Goal: Task Accomplishment & Management: Complete application form

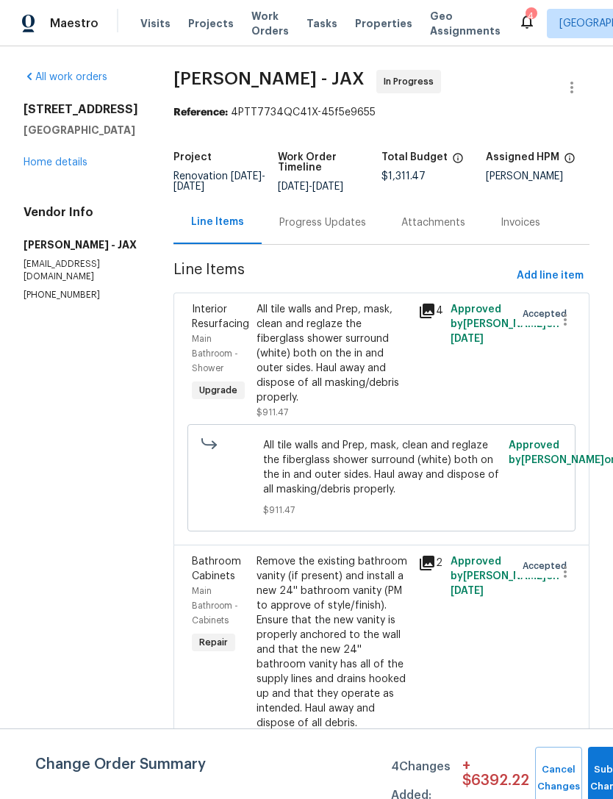
click at [563, 285] on span "Add line item" at bounding box center [550, 276] width 67 height 18
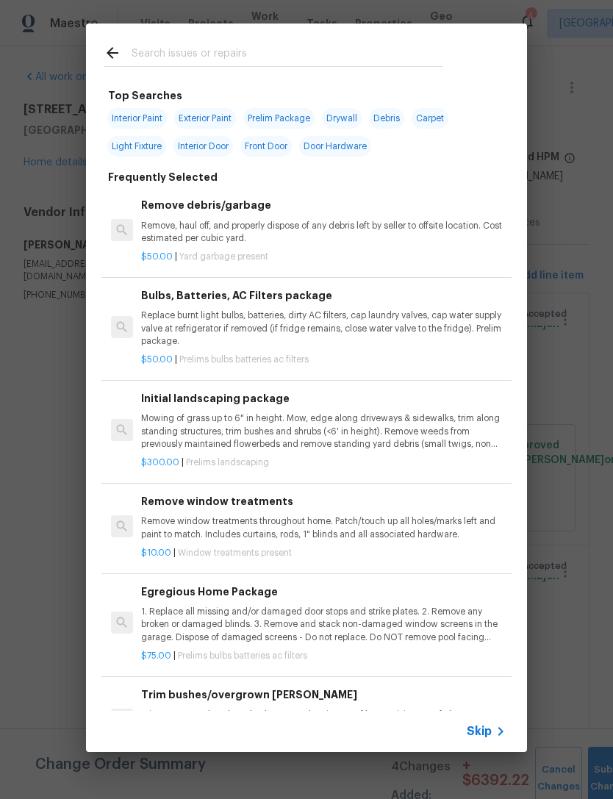
click at [384, 44] on input "text" at bounding box center [288, 55] width 312 height 22
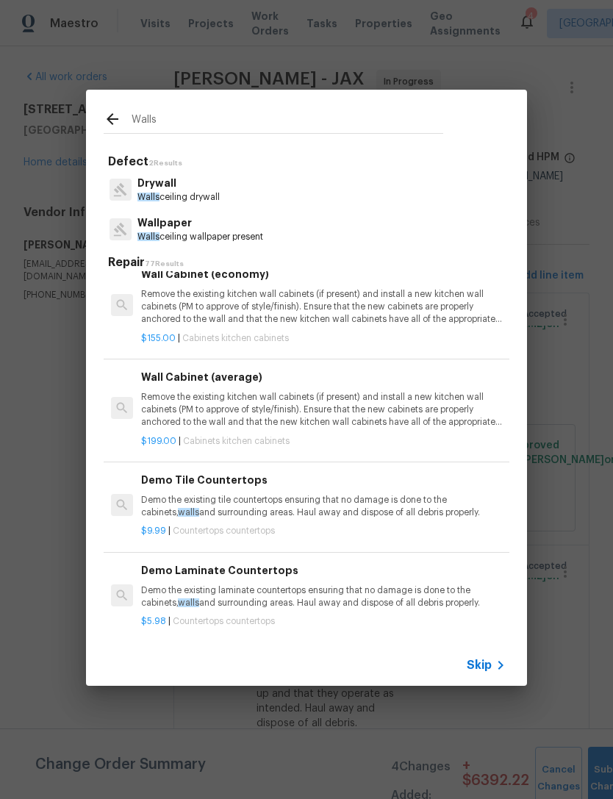
scroll to position [2093, 0]
type input "W"
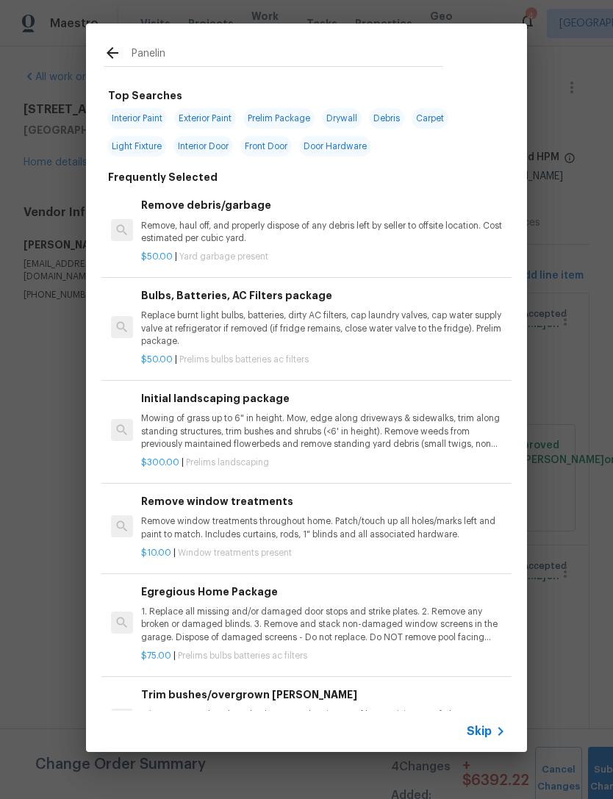
type input "Paneling"
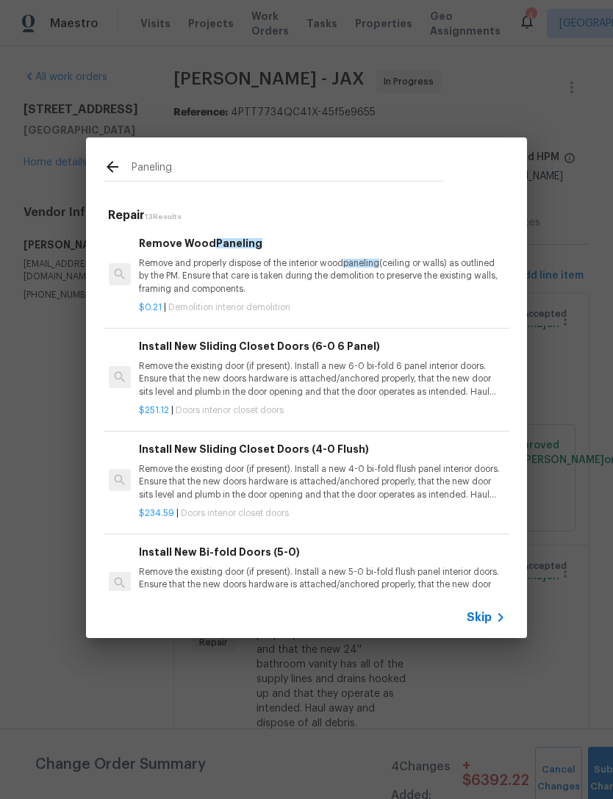
scroll to position [0, 2]
click at [330, 268] on p "Remove and properly dispose of the interior wood paneling (ceiling or walls) as…" at bounding box center [321, 276] width 365 height 38
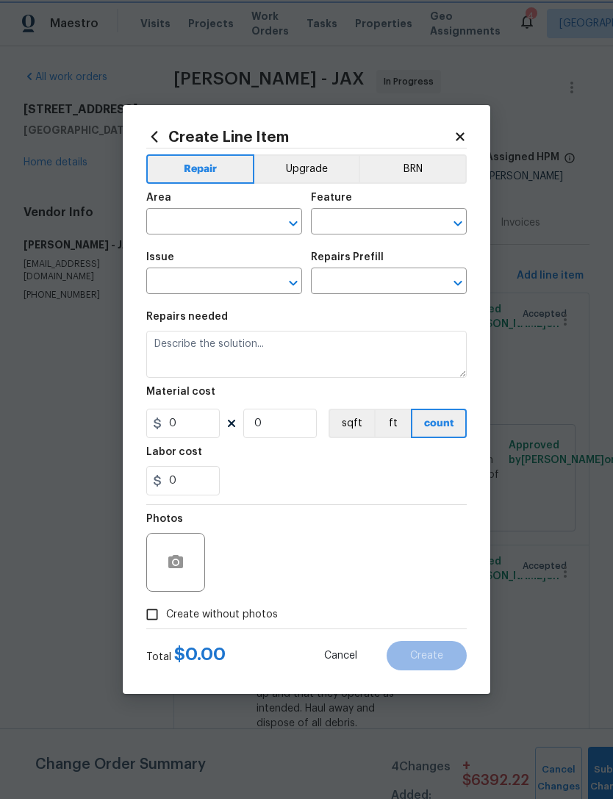
type input "Demolition"
type input "Demo Interior"
type input "Remove Wood Paneling $0.21"
type textarea "Remove and properly dispose of the interior wood paneling (ceiling or walls) as…"
type input "0.21"
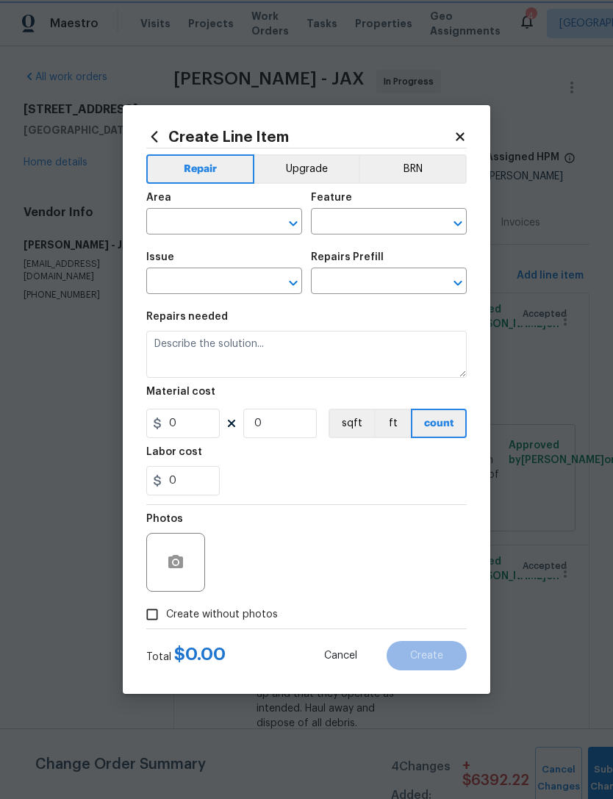
type input "1"
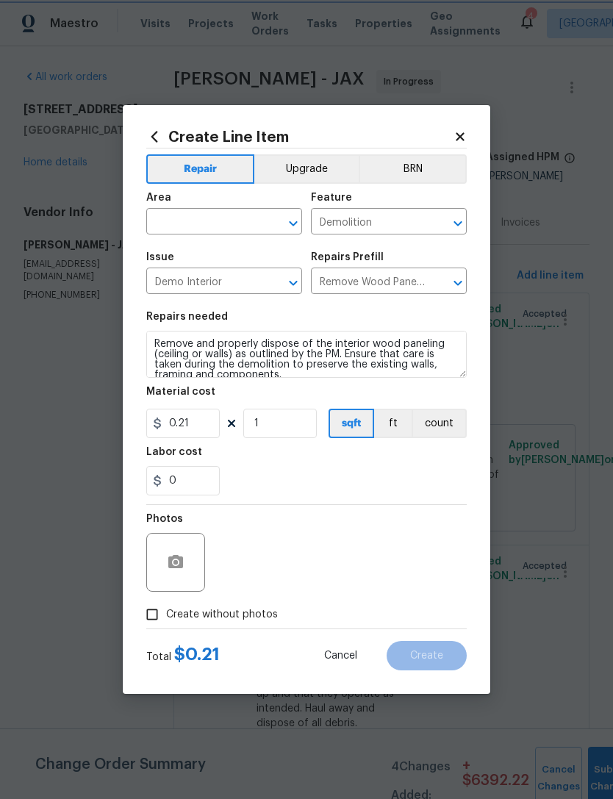
click at [261, 224] on div "​" at bounding box center [224, 223] width 156 height 23
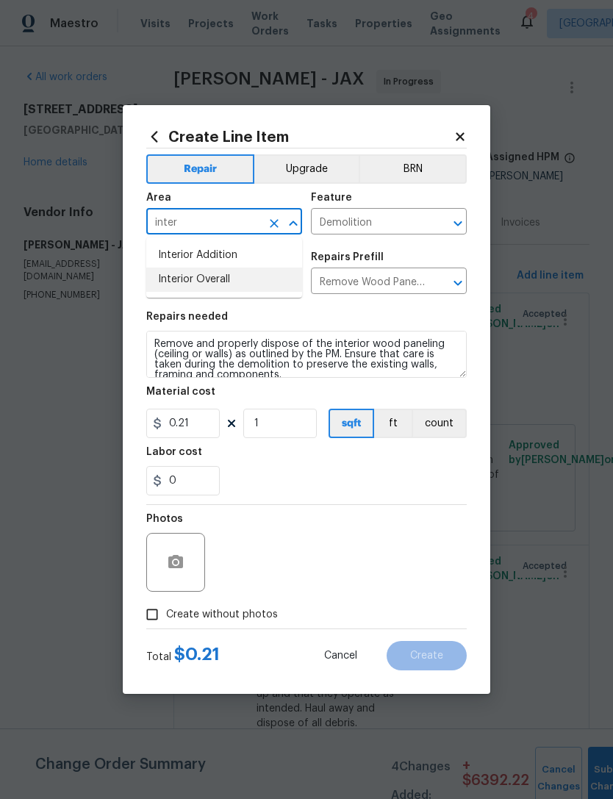
click at [235, 279] on li "Interior Overall" at bounding box center [224, 280] width 156 height 24
type input "Interior Overall"
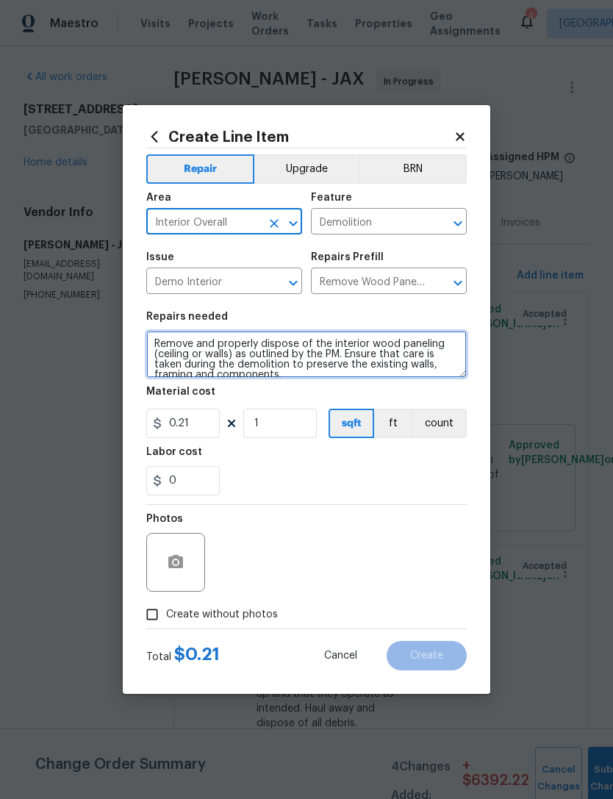
click at [153, 344] on textarea "Remove and properly dispose of the interior wood paneling (ceiling or walls) as…" at bounding box center [306, 354] width 321 height 47
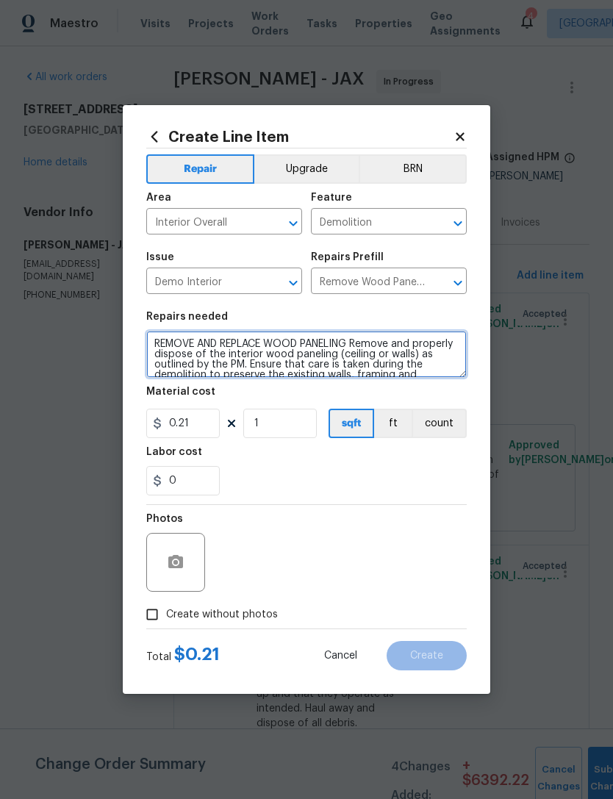
click at [271, 342] on textarea "REMOVE AND REPLACE WOOD PANELING Remove and properly dispose of the interior wo…" at bounding box center [306, 354] width 321 height 47
type textarea "REMOVE AND REPLACE WATER DAMAGED WOOD PANELING Remove and properly dispose of t…"
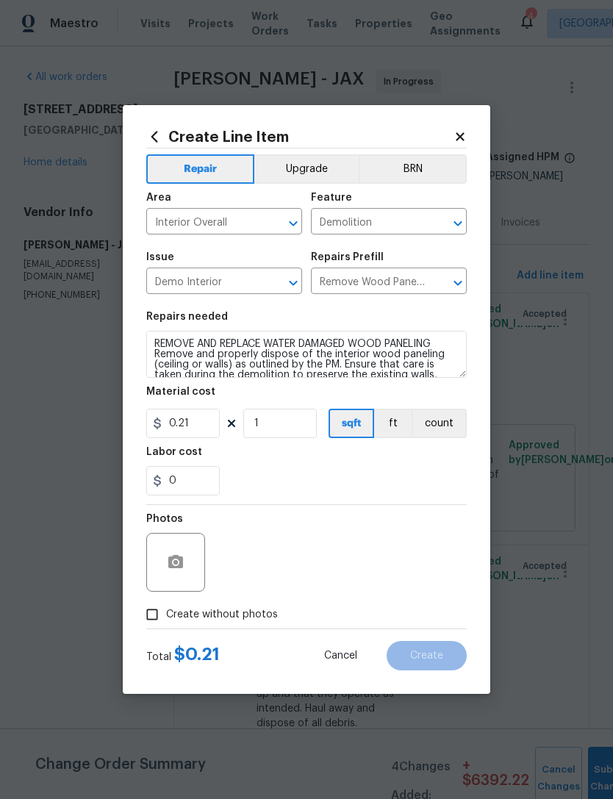
click at [279, 465] on div "Labor cost" at bounding box center [306, 456] width 321 height 19
click at [206, 432] on input "0.21" at bounding box center [183, 423] width 74 height 29
type input "220"
click at [299, 474] on div "0" at bounding box center [306, 480] width 321 height 29
click at [216, 608] on span "Create without photos" at bounding box center [222, 614] width 112 height 15
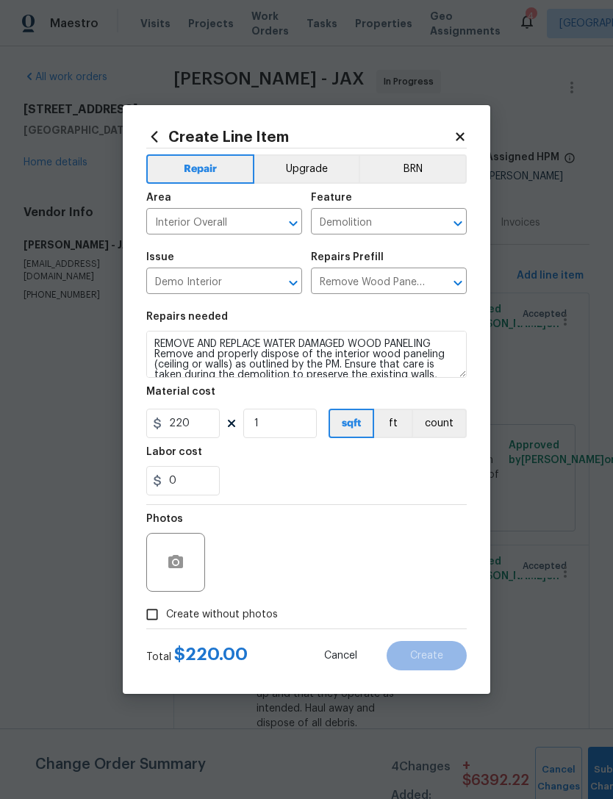
click at [166, 608] on input "Create without photos" at bounding box center [152, 615] width 28 height 28
checkbox input "true"
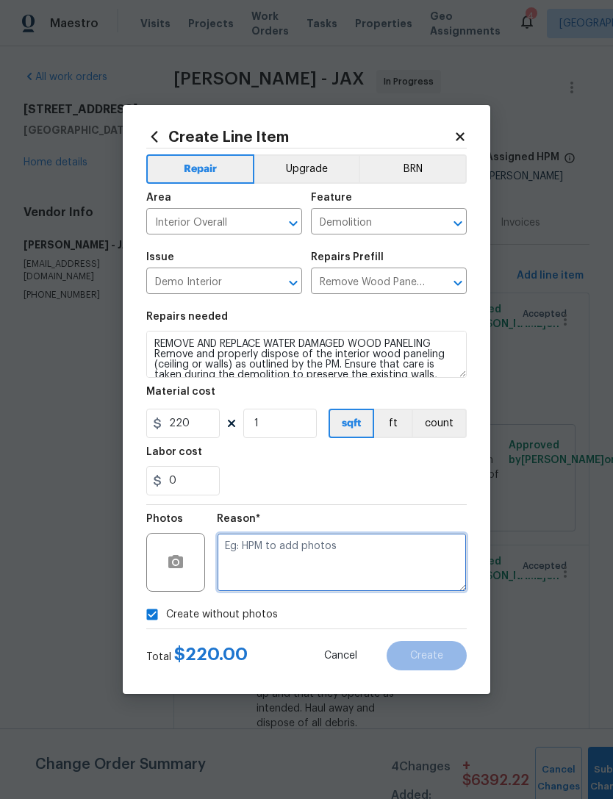
click at [346, 562] on textarea at bounding box center [342, 562] width 250 height 59
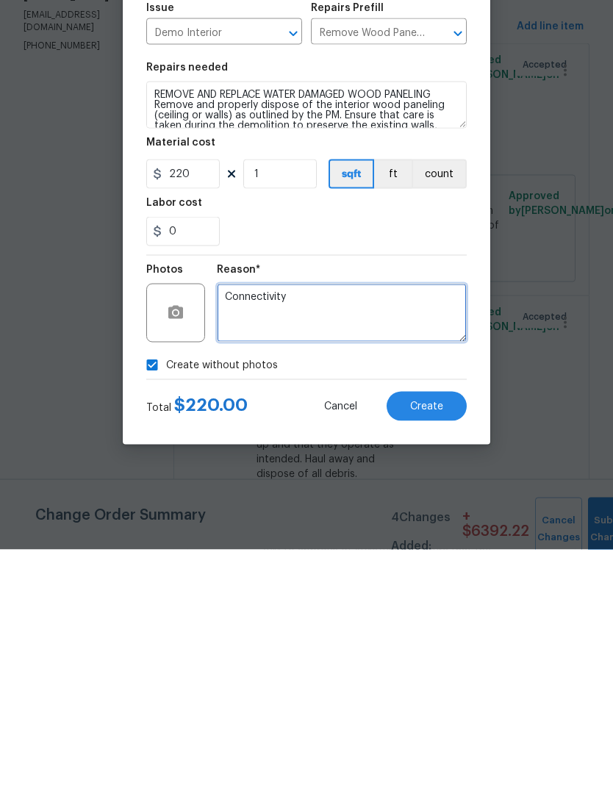
type textarea "Connectivity"
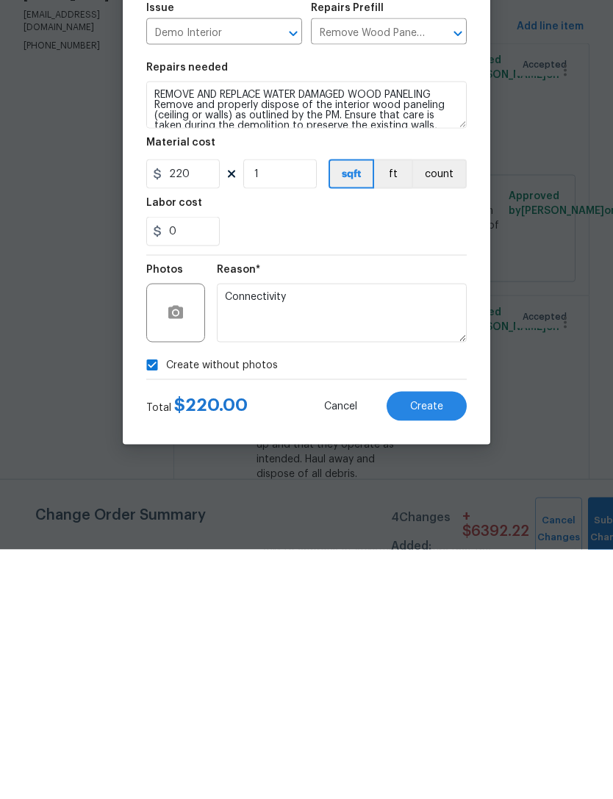
click at [370, 505] on div "Reason* Connectivity" at bounding box center [342, 553] width 250 height 96
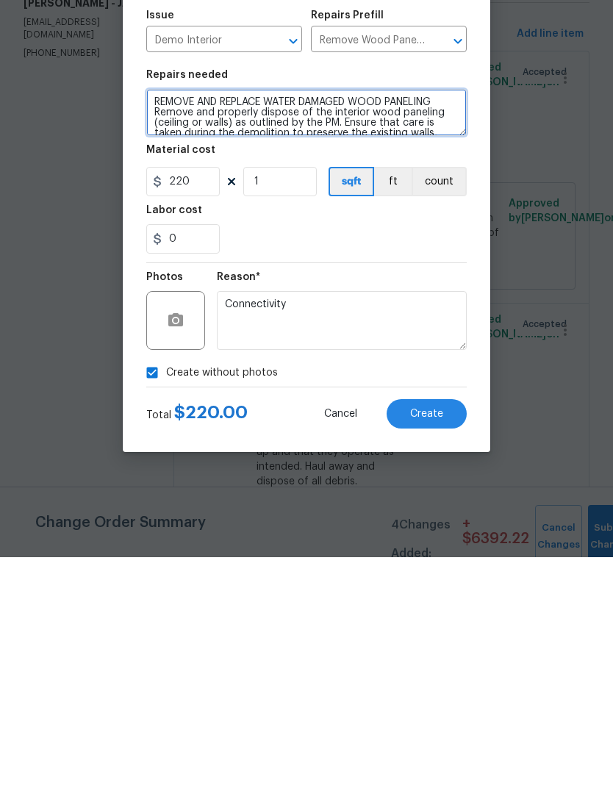
click at [465, 331] on textarea "REMOVE AND REPLACE WATER DAMAGED WOOD PANELING Remove and properly dispose of t…" at bounding box center [306, 354] width 321 height 47
click at [441, 466] on div "0" at bounding box center [306, 480] width 321 height 29
click at [340, 554] on div "Remove the existing bathroom vanity (if present) and install a new 24'' bathroo…" at bounding box center [333, 642] width 153 height 176
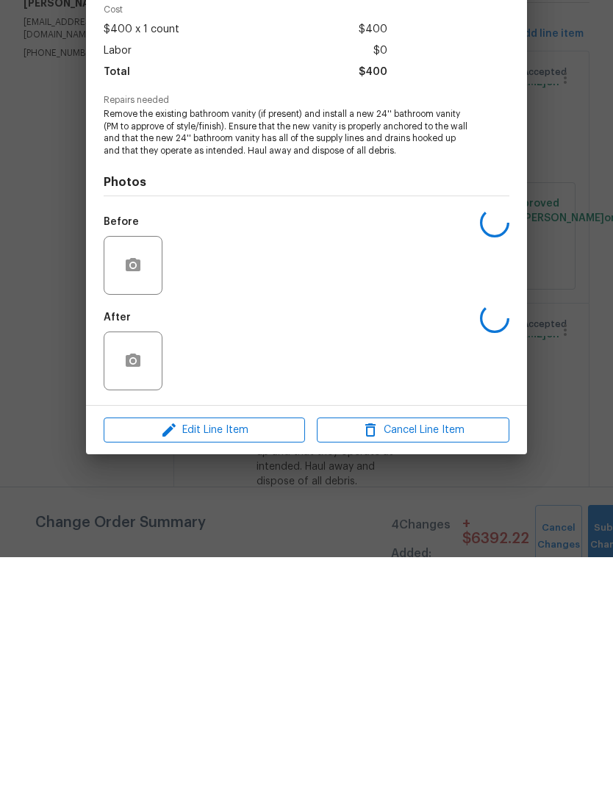
click at [405, 546] on div "After" at bounding box center [307, 594] width 406 height 96
click at [502, 338] on div "Repairs needed Remove the existing bathroom vanity (if present) and install a n…" at bounding box center [307, 369] width 406 height 62
click at [504, 338] on div "Repairs needed Remove the existing bathroom vanity (if present) and install a n…" at bounding box center [307, 369] width 406 height 62
click at [510, 179] on div "Vendor Eric Hernandez Account Category Repairs Cost $400 x 1 count $400 Labor $…" at bounding box center [306, 413] width 441 height 468
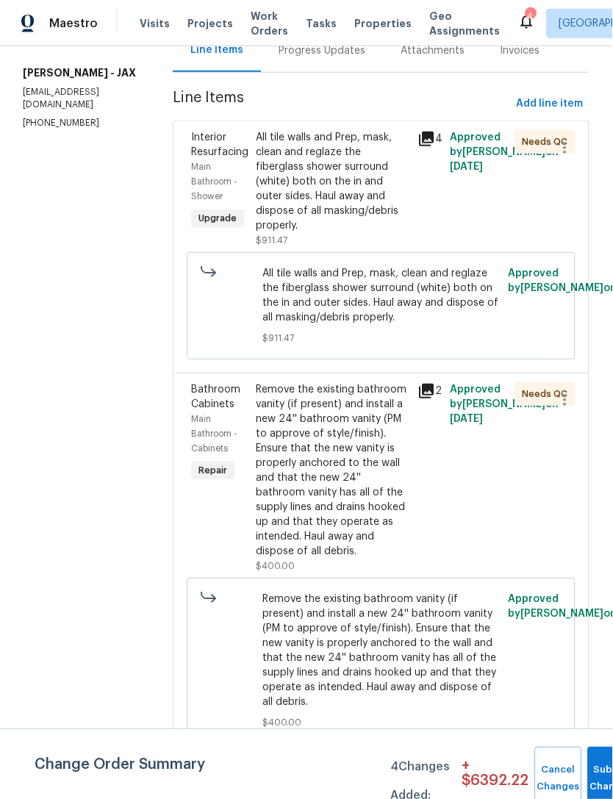
scroll to position [15, 0]
click at [546, 95] on span "Add line item" at bounding box center [550, 104] width 67 height 18
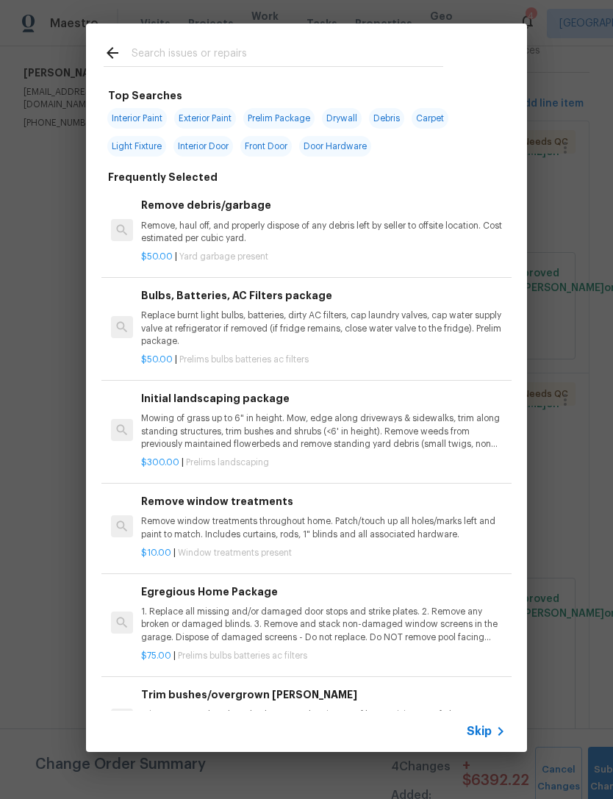
click at [376, 40] on div at bounding box center [273, 53] width 375 height 58
click at [377, 51] on input "text" at bounding box center [288, 55] width 312 height 22
type input "Paneling"
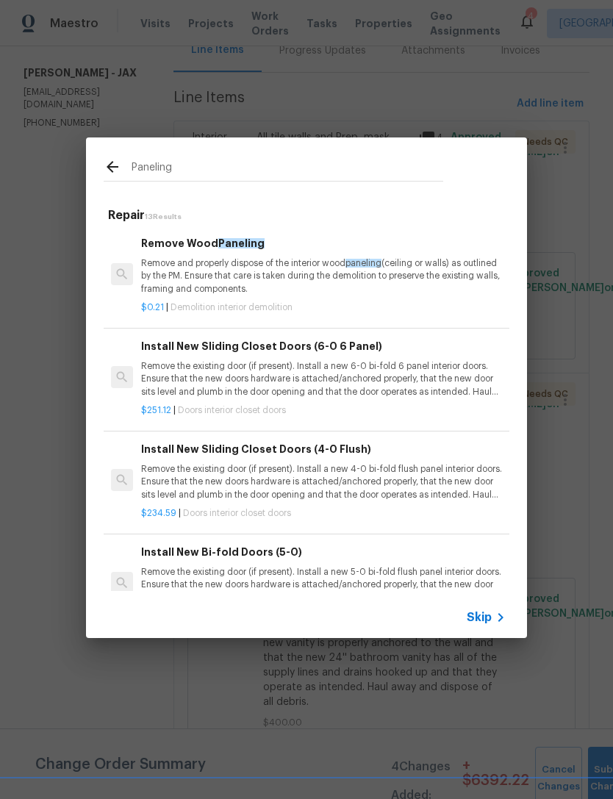
click at [277, 265] on p "Remove and properly dispose of the interior wood paneling (ceiling or walls) as…" at bounding box center [323, 276] width 365 height 38
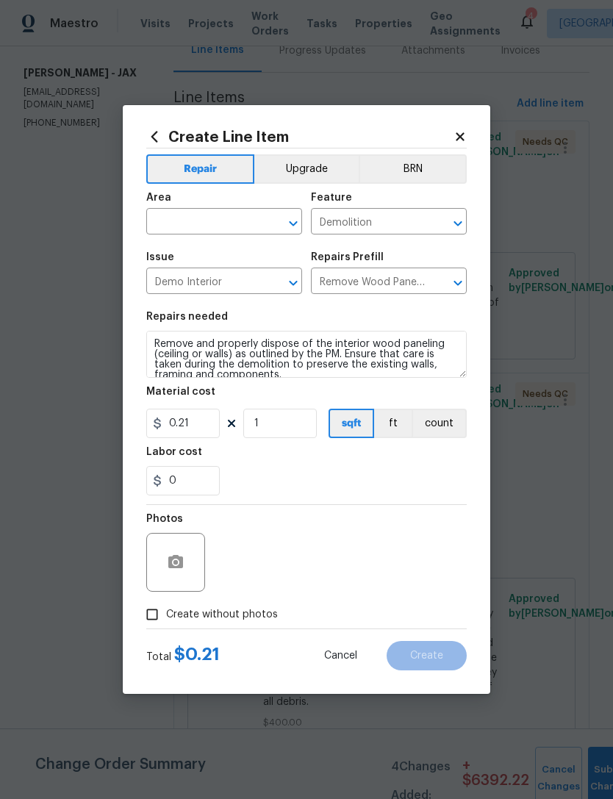
click at [236, 225] on input "text" at bounding box center [203, 223] width 115 height 23
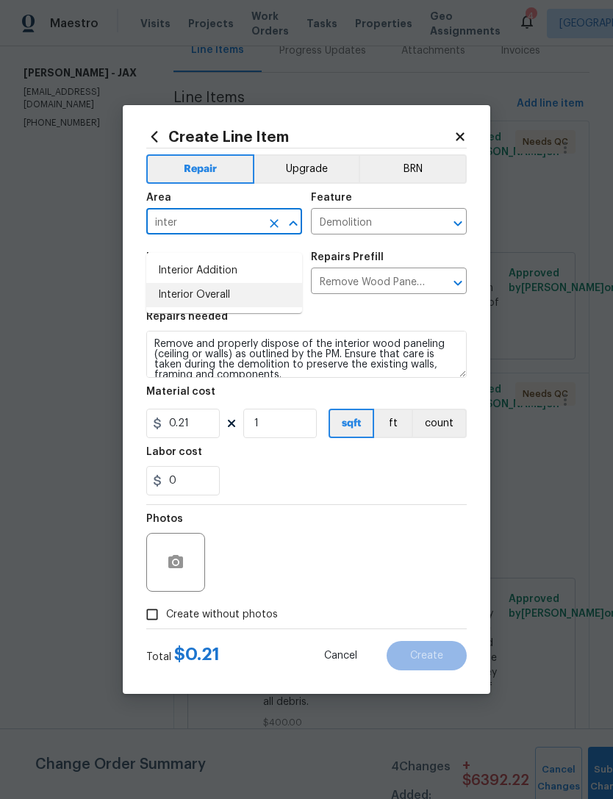
click at [234, 283] on li "Interior Overall" at bounding box center [224, 295] width 156 height 24
type input "Interior Overall"
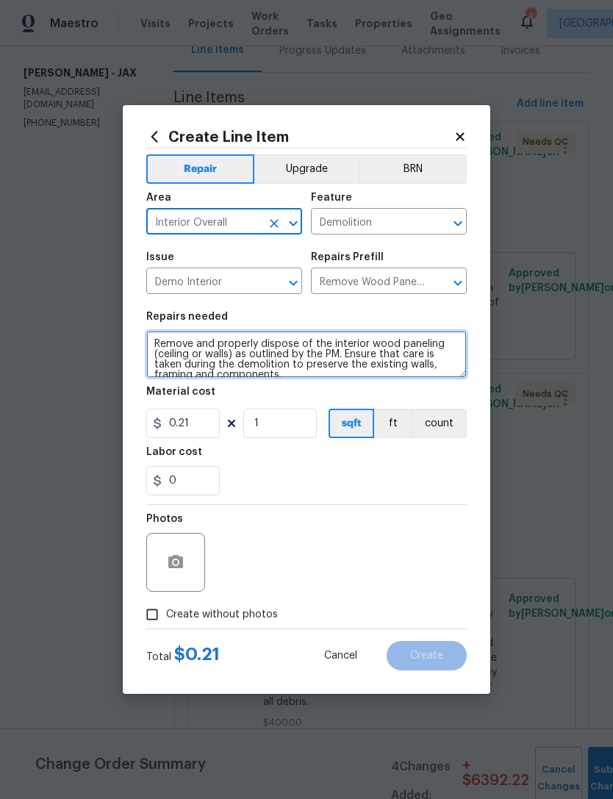
click at [151, 343] on textarea "Remove and properly dispose of the interior wood paneling (ceiling or walls) as…" at bounding box center [306, 354] width 321 height 47
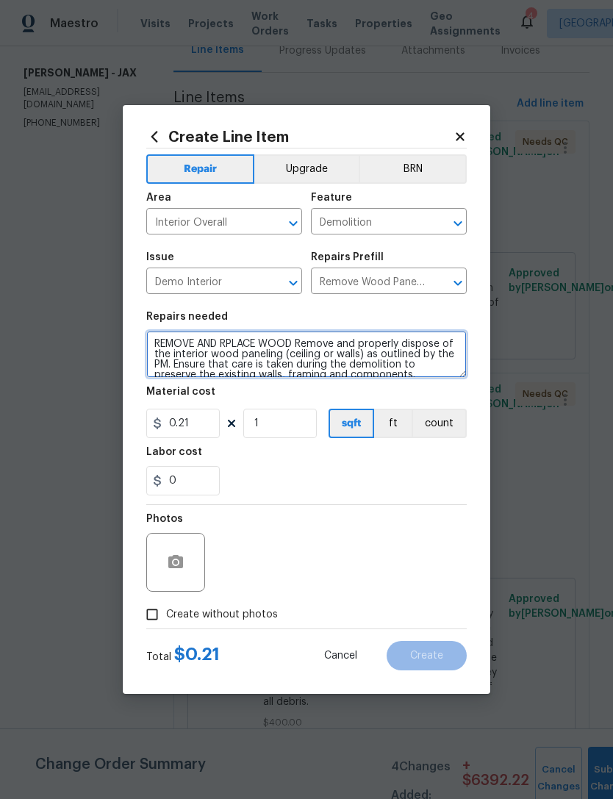
click at [236, 345] on textarea "REMOVE AND RPLACE WOOD Remove and properly dispose of the interior wood panelin…" at bounding box center [306, 354] width 321 height 47
click at [246, 339] on textarea "REMOVE AND RPLACE WOOD Remove and properly dispose of the interior wood panelin…" at bounding box center [306, 354] width 321 height 47
click at [245, 342] on textarea "REMOVE AND RPLACE WOOD Remove and properly dispose of the interior wood panelin…" at bounding box center [306, 354] width 321 height 47
click at [238, 342] on textarea "REMOVE AND RPLACE WOOD Remove and properly dispose of the interior wood panelin…" at bounding box center [306, 354] width 321 height 47
click at [270, 346] on textarea "REMOVE AND RE PLACE WOOD Remove and properly dispose of the interior wood panel…" at bounding box center [306, 354] width 321 height 47
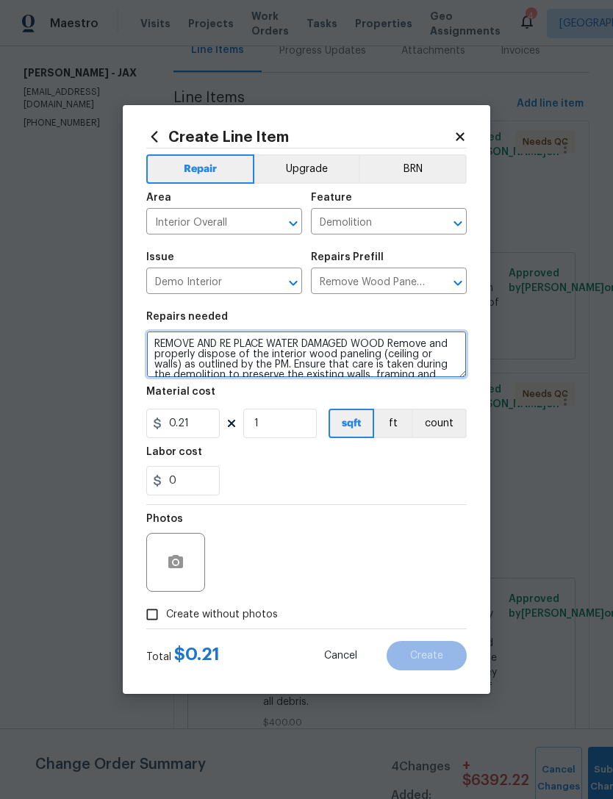
click at [394, 343] on textarea "REMOVE AND RE PLACE WATER DAMAGED WOOD Remove and properly dispose of the inter…" at bounding box center [306, 354] width 321 height 47
type textarea "REMOVE AND RE PLACE WATER DAMAGED WOOD PANELING Remove and properly dispose of …"
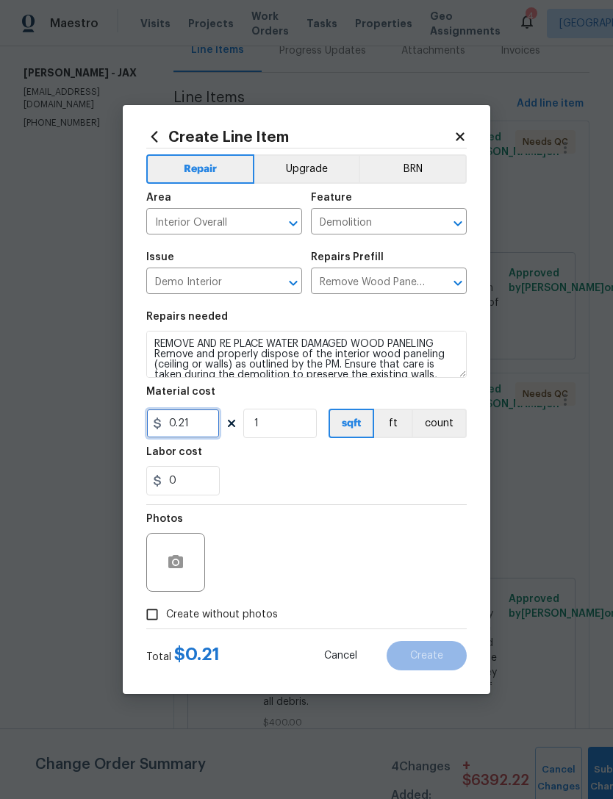
click at [210, 423] on input "0.21" at bounding box center [183, 423] width 74 height 29
type input "220"
click at [315, 479] on div "0" at bounding box center [306, 480] width 321 height 29
click at [213, 615] on span "Create without photos" at bounding box center [222, 614] width 112 height 15
click at [166, 615] on input "Create without photos" at bounding box center [152, 615] width 28 height 28
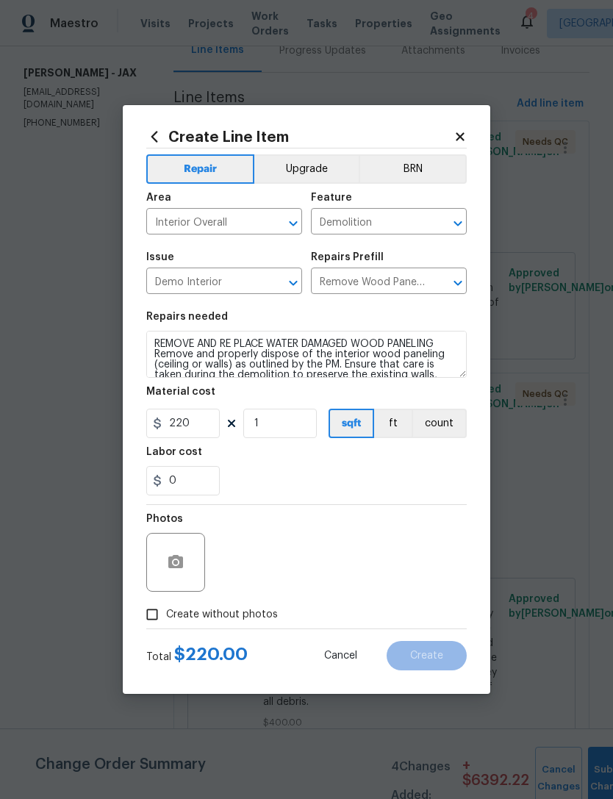
checkbox input "true"
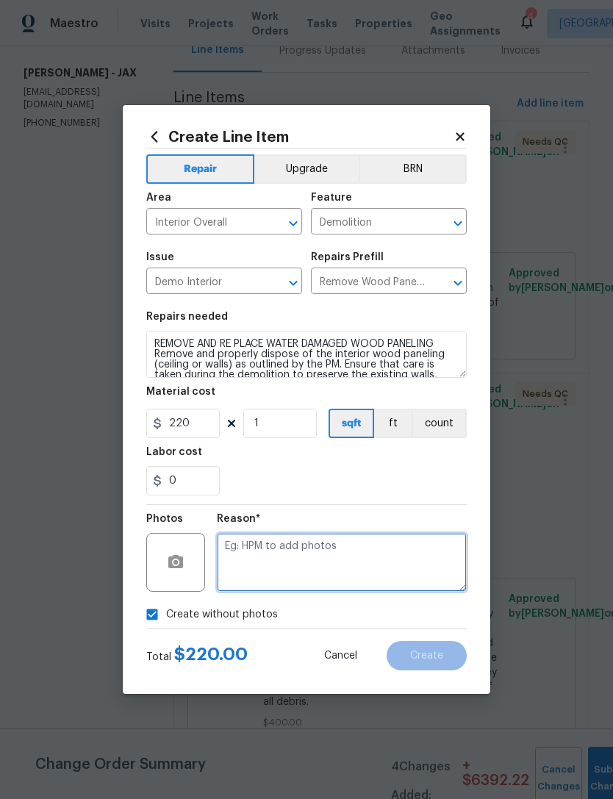
click at [342, 568] on textarea at bounding box center [342, 562] width 250 height 59
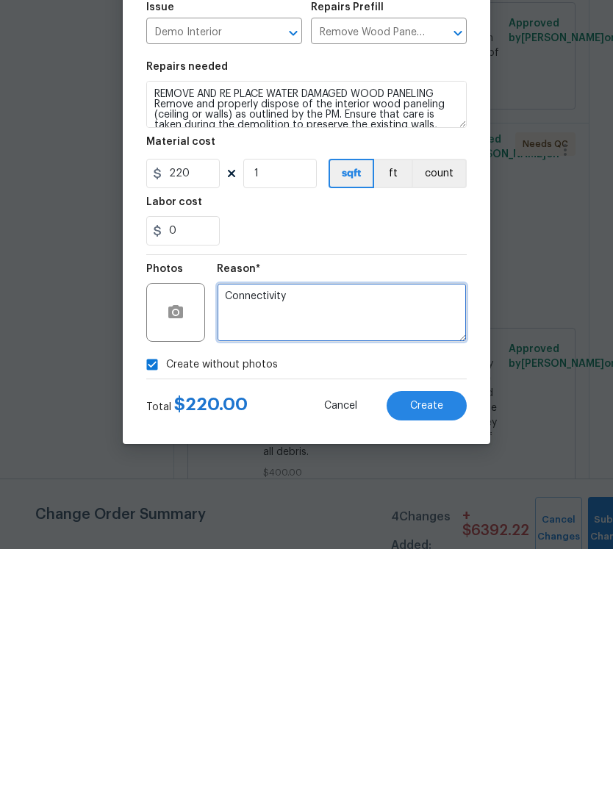
type textarea "Connectivity"
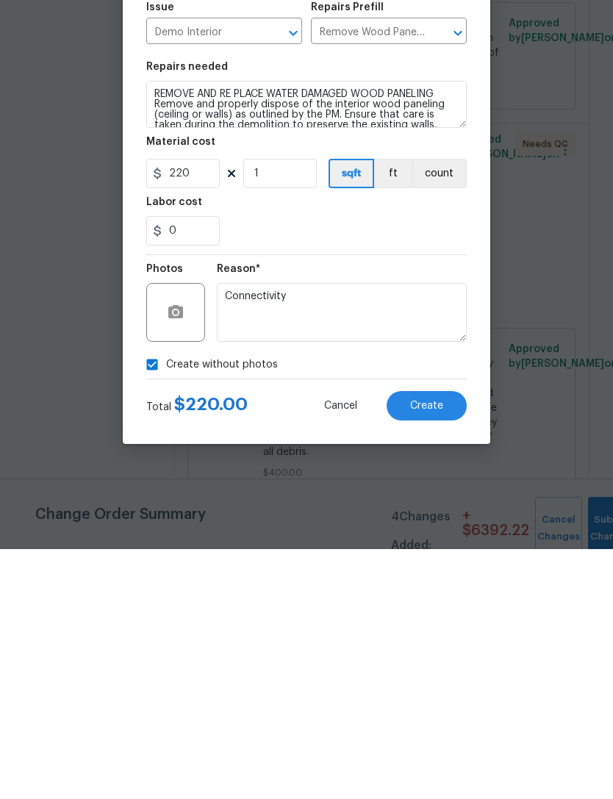
click at [406, 303] on section "Repairs needed REMOVE AND RE PLACE WATER DAMAGED WOOD PANELING Remove and prope…" at bounding box center [306, 403] width 321 height 201
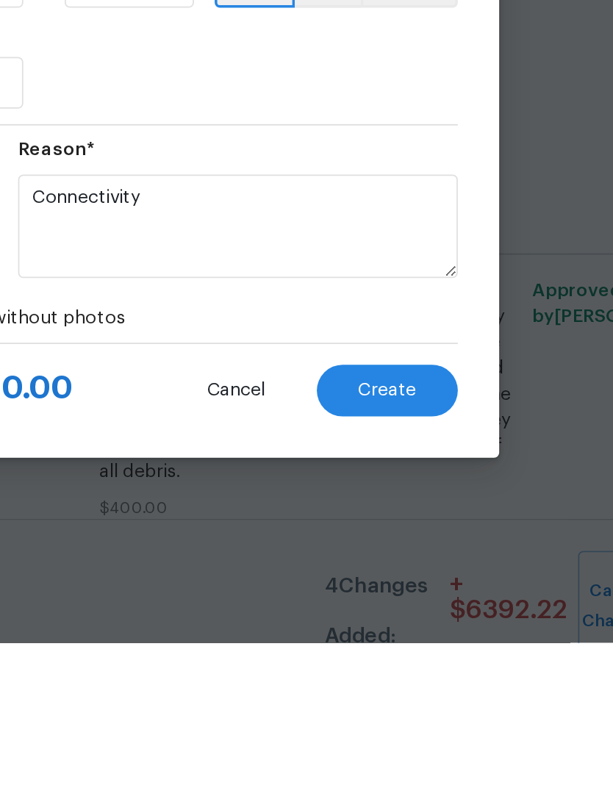
scroll to position [135, 0]
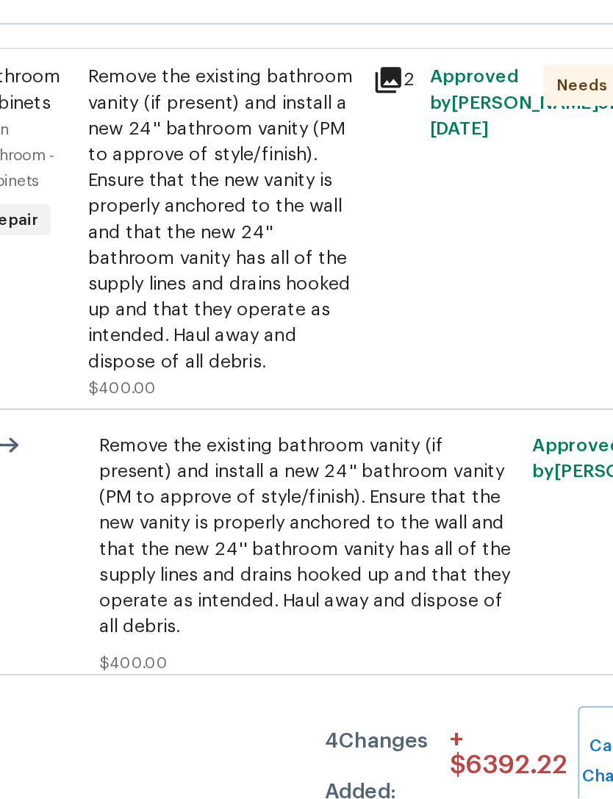
click at [217, 578] on div "Remove the existing bathroom vanity (if present) and install a new 24'' bathroo…" at bounding box center [382, 661] width 388 height 166
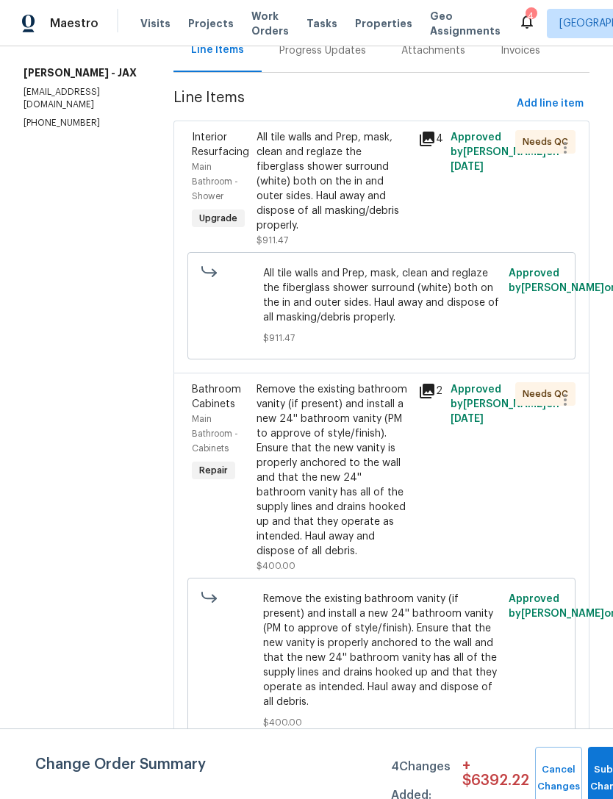
scroll to position [47, 0]
click at [562, 95] on span "Add line item" at bounding box center [550, 104] width 67 height 18
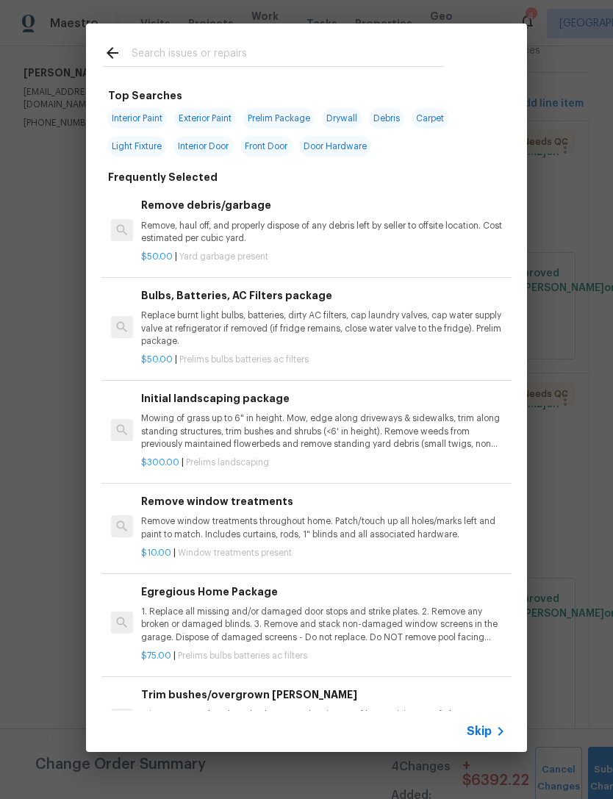
click at [362, 38] on div at bounding box center [273, 53] width 375 height 58
click at [366, 55] on input "text" at bounding box center [288, 55] width 312 height 22
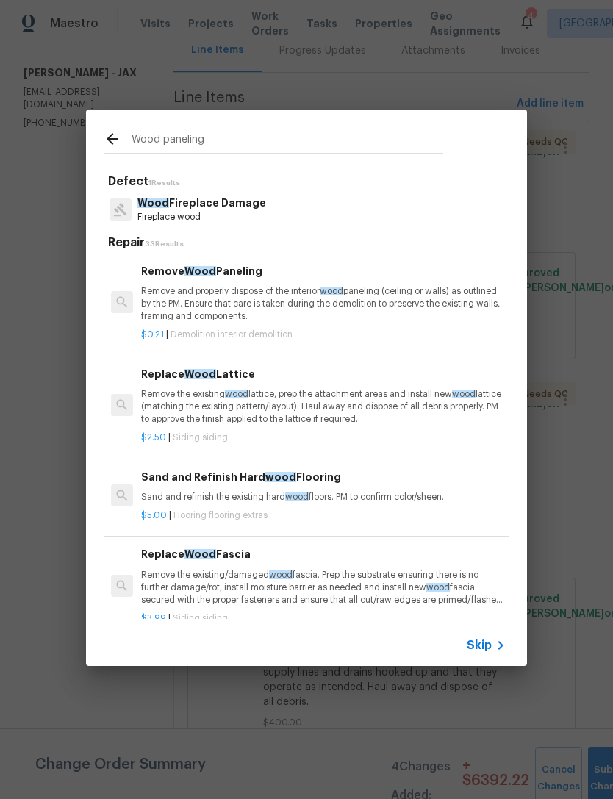
type input "Wood paneling"
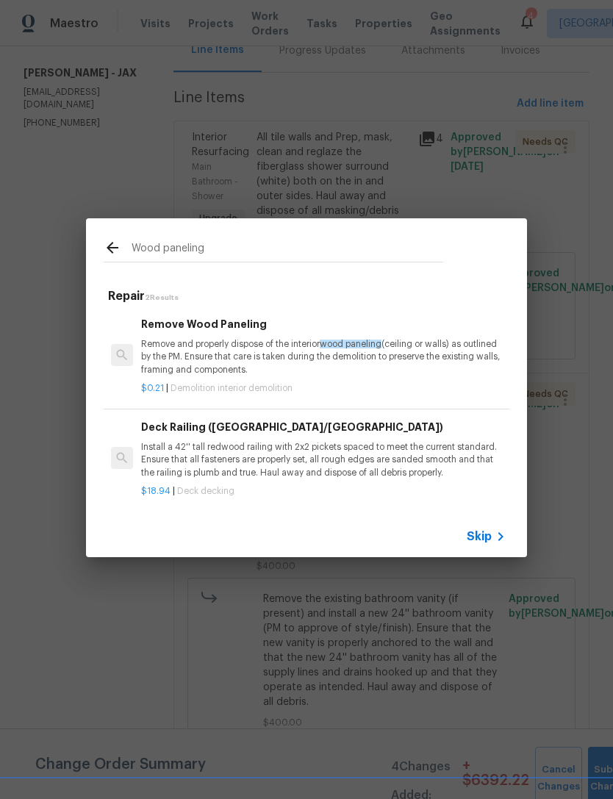
click at [241, 338] on div "Remove Wood Paneling Remove and properly dispose of the interior wood paneling …" at bounding box center [323, 346] width 365 height 60
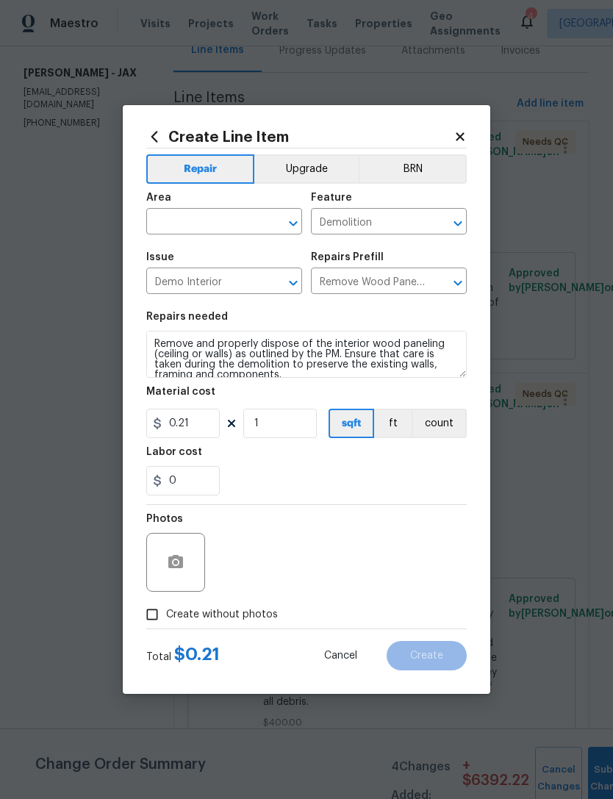
click at [227, 221] on input "text" at bounding box center [203, 223] width 115 height 23
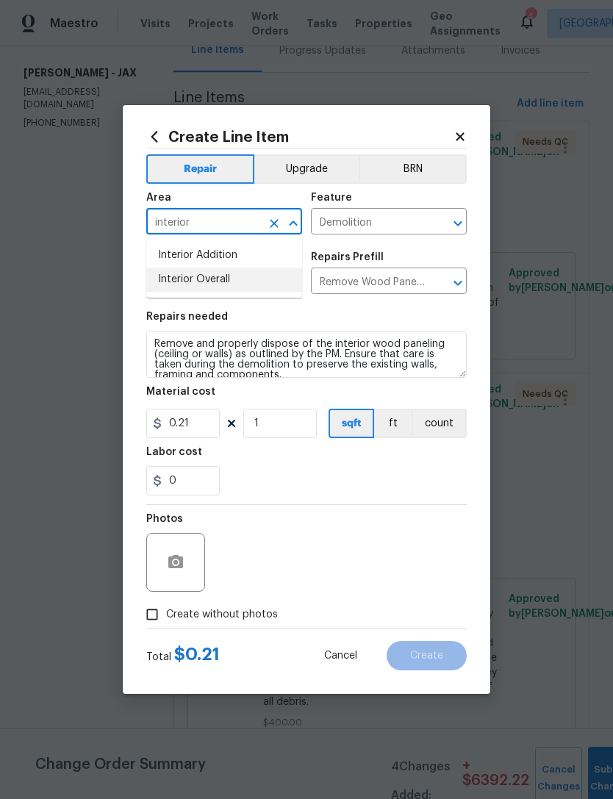
click at [222, 284] on li "Interior Overall" at bounding box center [224, 280] width 156 height 24
type input "Interior Overall"
click at [213, 418] on input "0.21" at bounding box center [183, 423] width 74 height 29
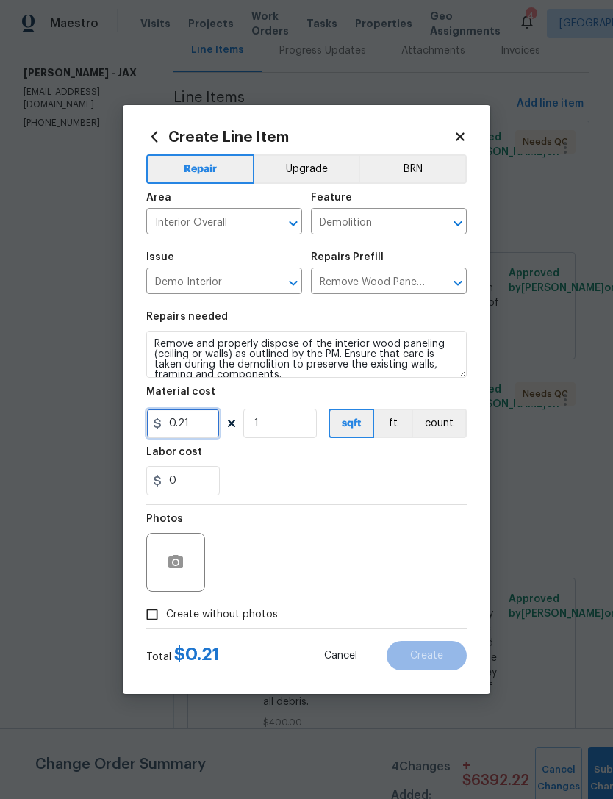
click at [211, 425] on input "0.21" at bounding box center [183, 423] width 74 height 29
type input "220"
click at [322, 474] on div "0" at bounding box center [306, 480] width 321 height 29
click at [147, 610] on input "Create without photos" at bounding box center [152, 615] width 28 height 28
checkbox input "true"
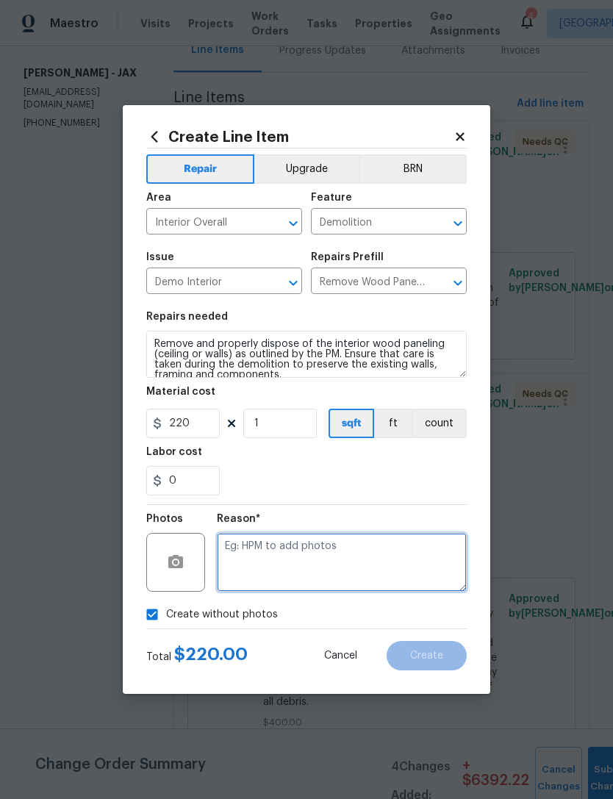
click at [397, 567] on textarea at bounding box center [342, 562] width 250 height 59
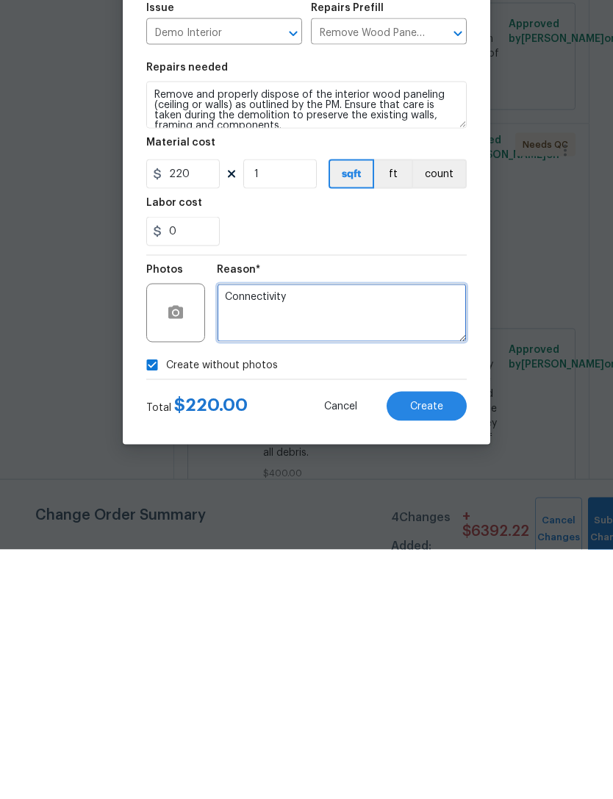
type textarea "Connectivity"
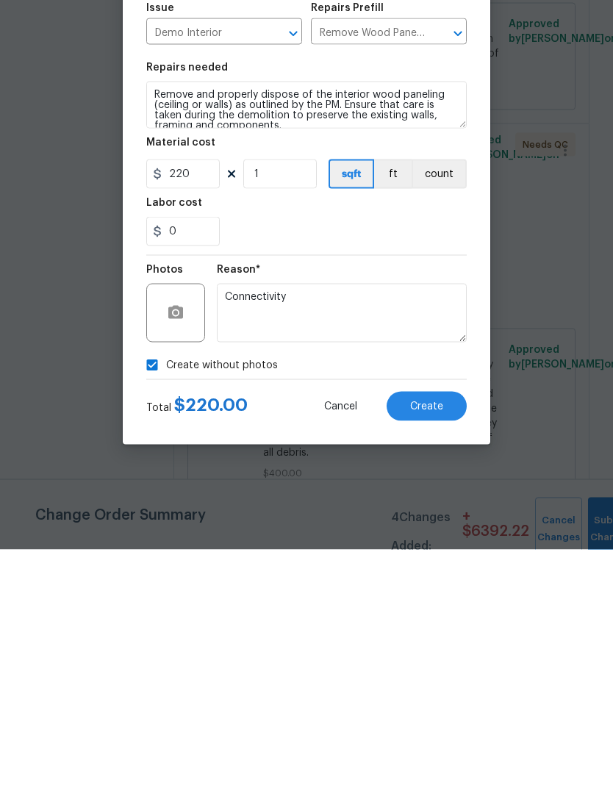
click at [396, 303] on section "Repairs needed Remove and properly dispose of the interior wood paneling (ceili…" at bounding box center [306, 403] width 321 height 201
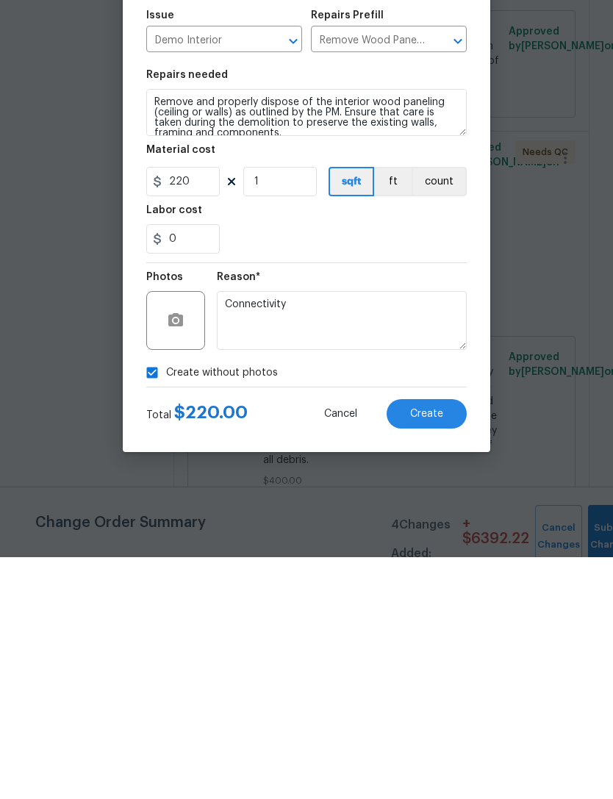
click at [410, 651] on span "Create" at bounding box center [426, 656] width 33 height 11
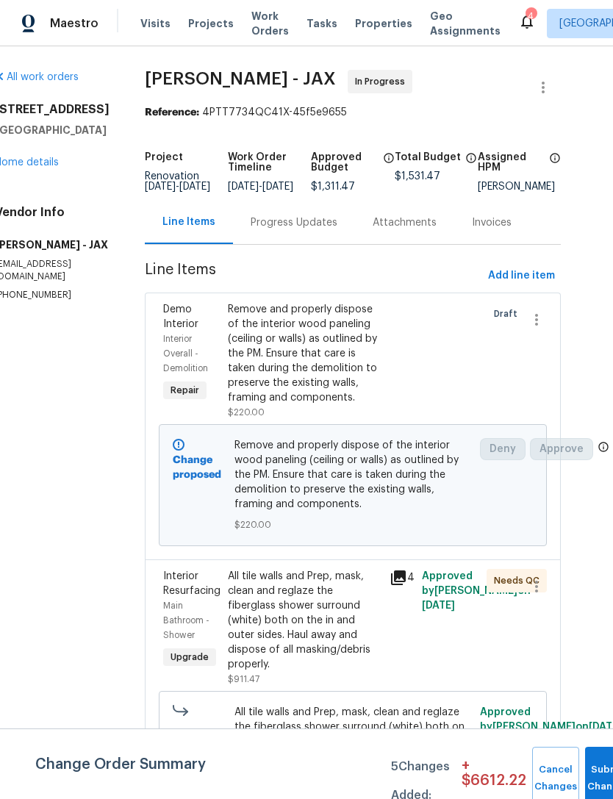
scroll to position [0, 29]
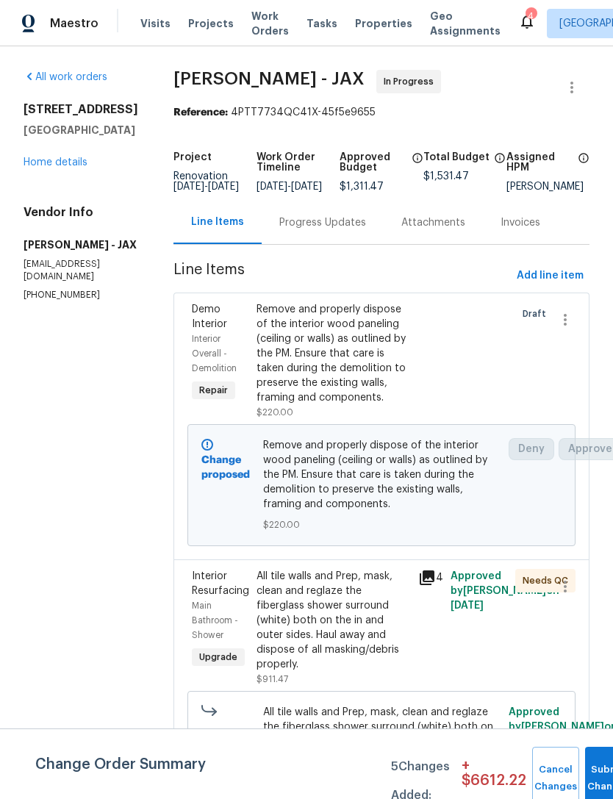
click at [51, 160] on link "Home details" at bounding box center [56, 162] width 64 height 10
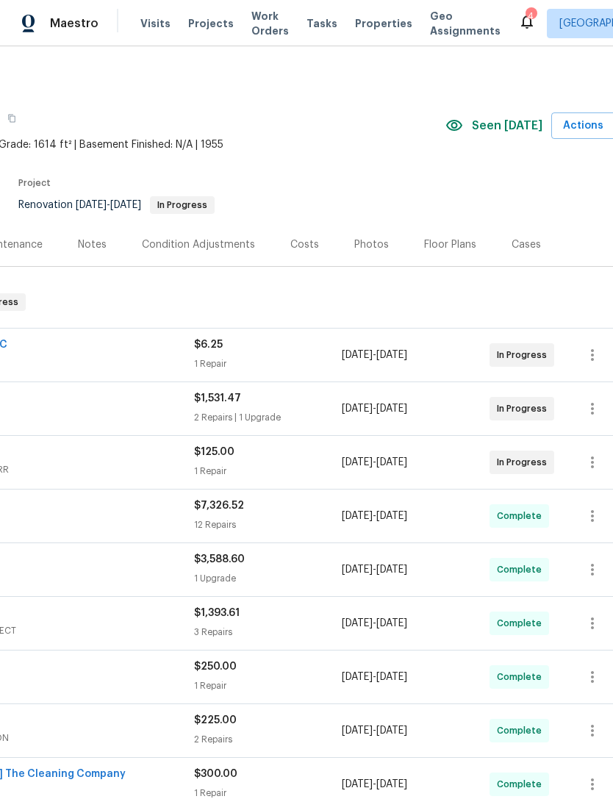
scroll to position [0, 201]
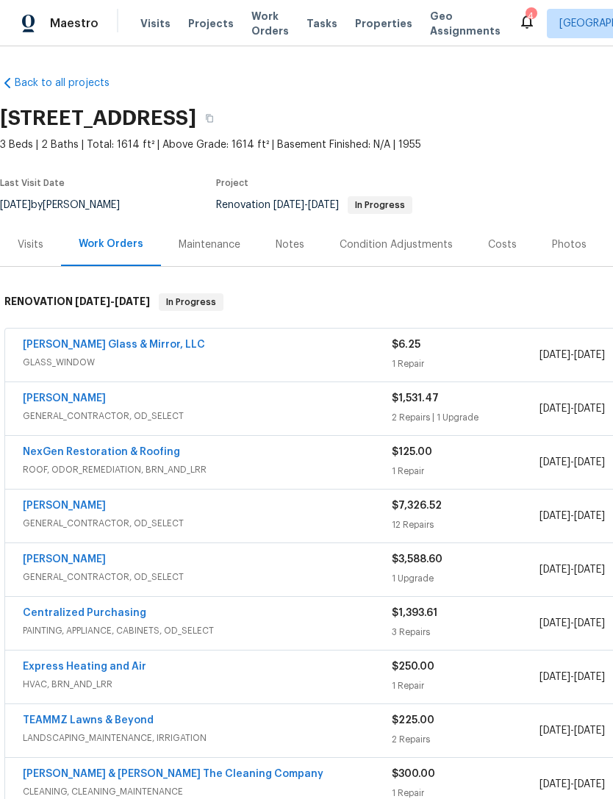
click at [71, 402] on link "[PERSON_NAME]" at bounding box center [64, 398] width 83 height 10
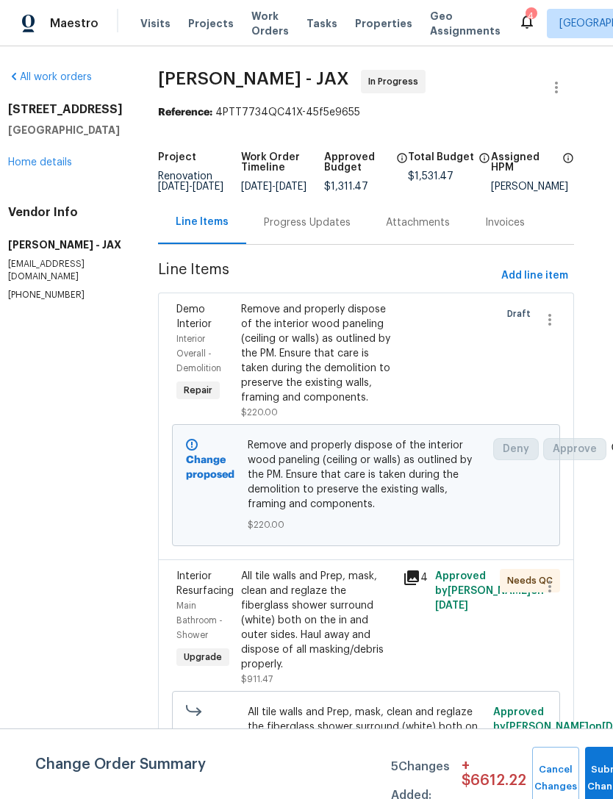
scroll to position [0, 15]
click at [546, 285] on span "Add line item" at bounding box center [535, 276] width 67 height 18
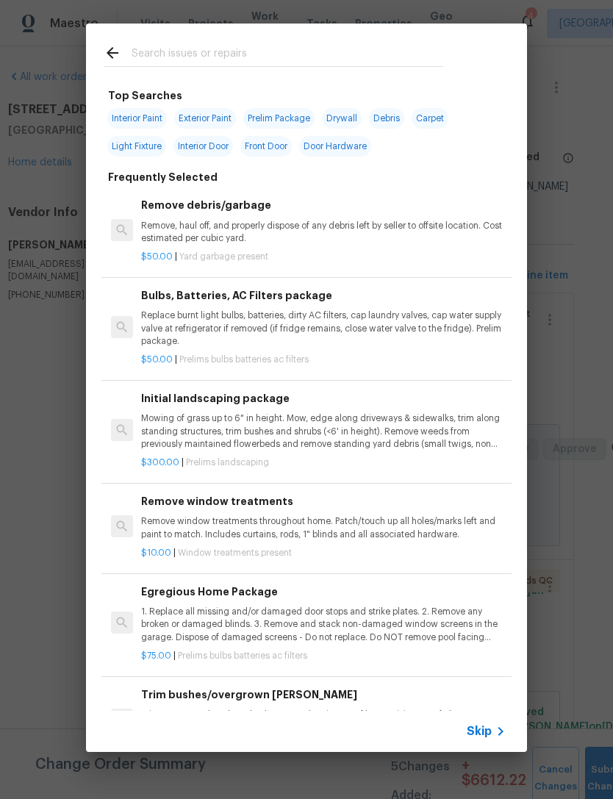
click at [317, 52] on input "text" at bounding box center [288, 55] width 312 height 22
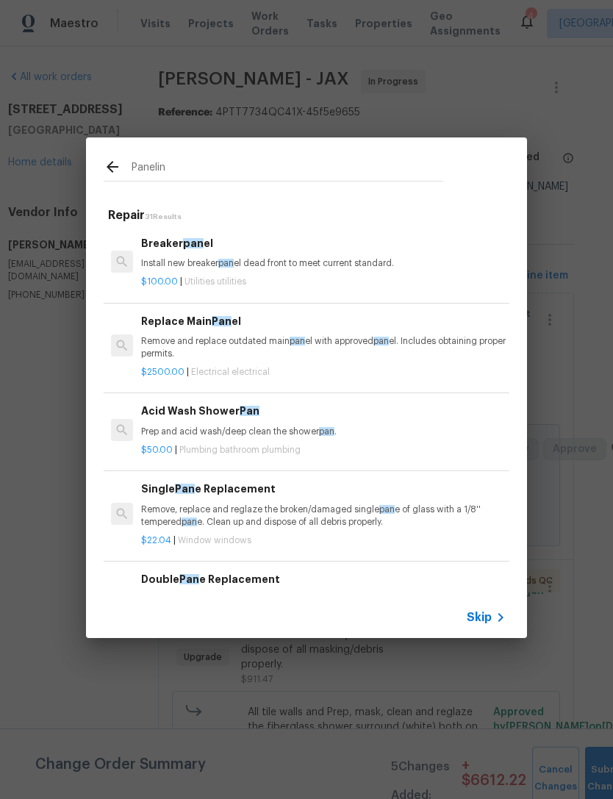
type input "Paneling"
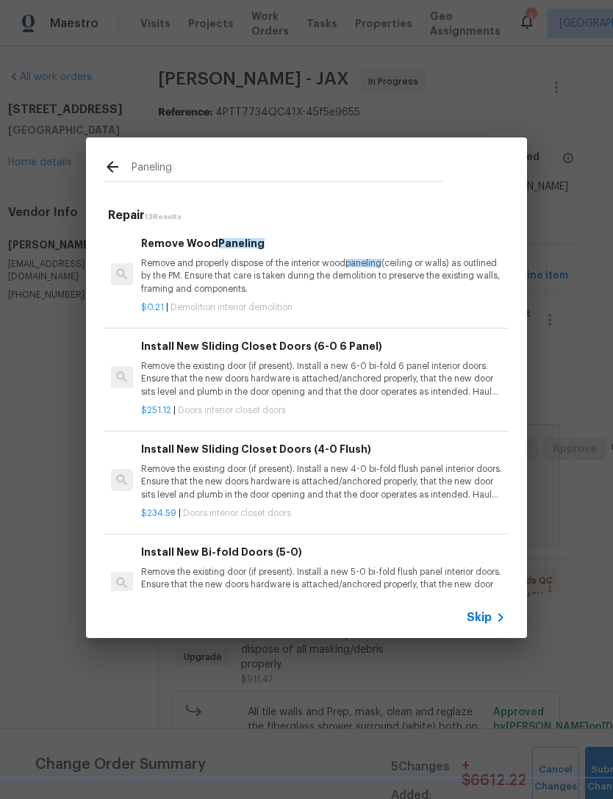
click at [327, 257] on div "Remove Wood Paneling Remove and properly dispose of the interior wood paneling …" at bounding box center [323, 265] width 365 height 60
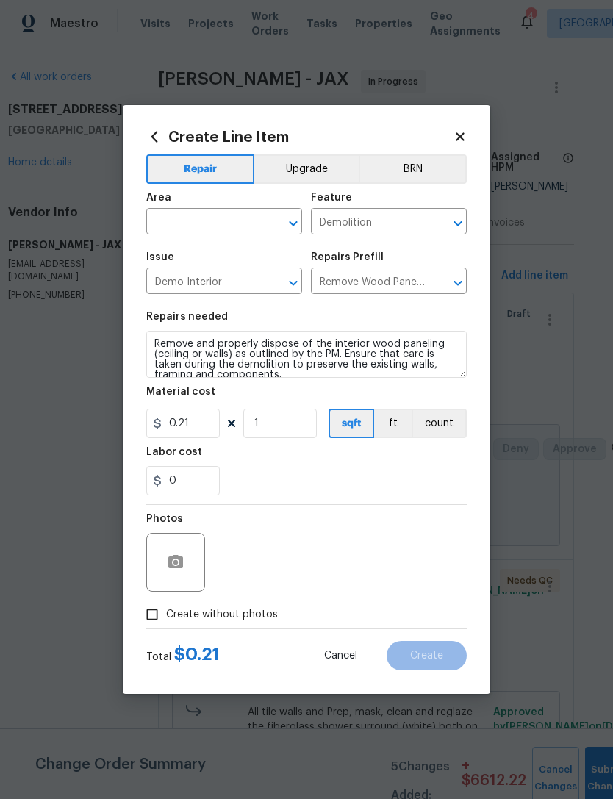
click at [246, 227] on input "text" at bounding box center [203, 223] width 115 height 23
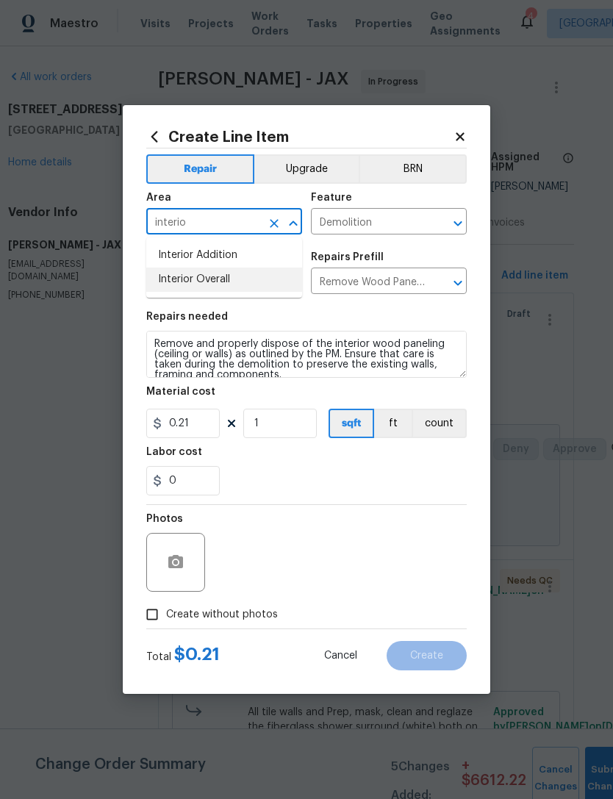
click at [239, 280] on li "Interior Overall" at bounding box center [224, 280] width 156 height 24
type input "Interior Overall"
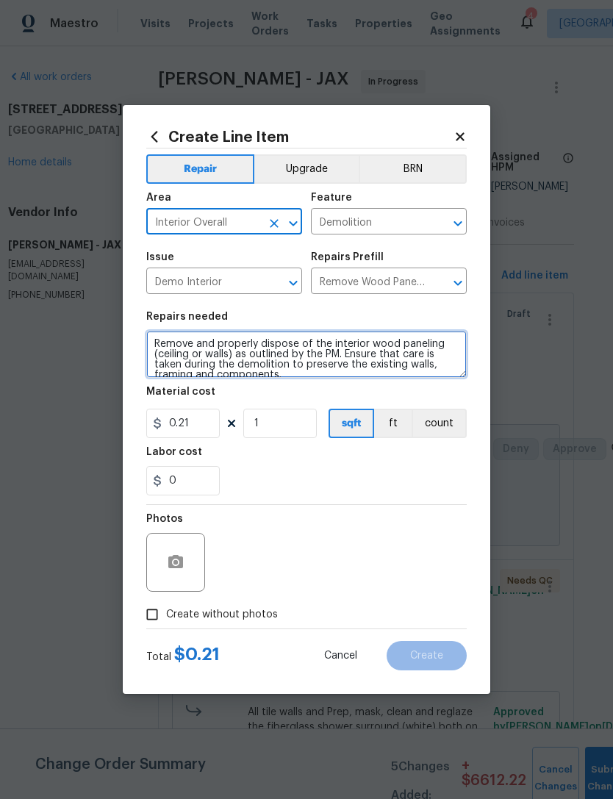
click at [154, 342] on textarea "Remove and properly dispose of the interior wood paneling (ceiling or walls) as…" at bounding box center [306, 354] width 321 height 47
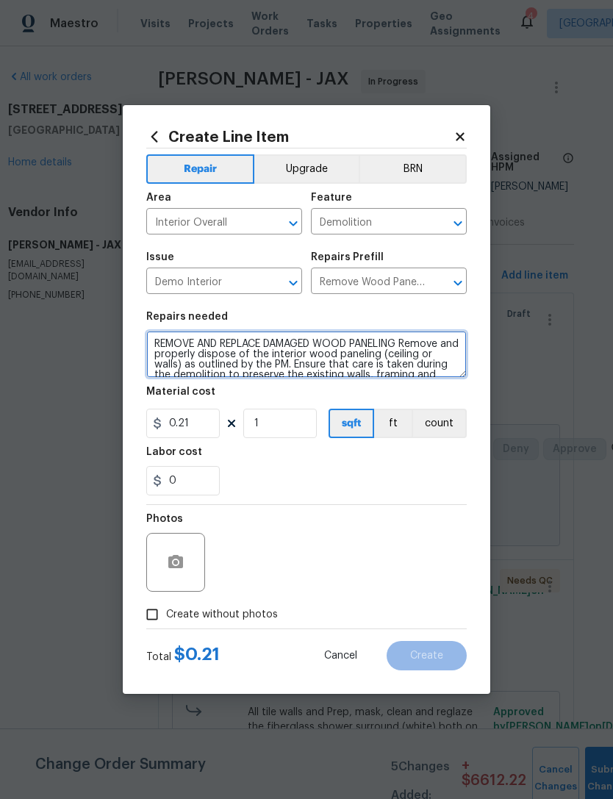
type textarea "REMOVE AND REPLACE DAMAGED WOOD PANELING Remove and properly dispose of the int…"
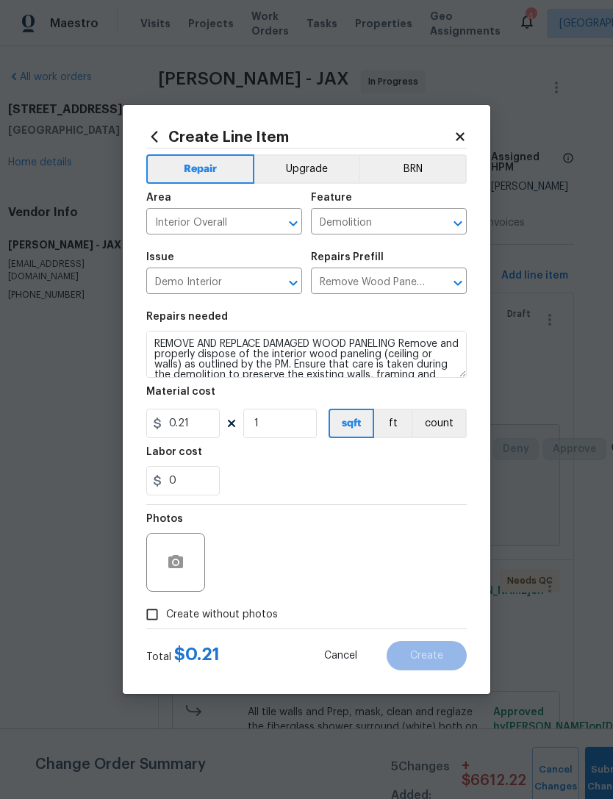
click at [299, 466] on div "Labor cost" at bounding box center [306, 456] width 321 height 19
click at [209, 424] on input "0.21" at bounding box center [183, 423] width 74 height 29
type input "220"
click at [329, 489] on div "0" at bounding box center [306, 480] width 321 height 29
click at [178, 563] on circle "button" at bounding box center [176, 562] width 4 height 4
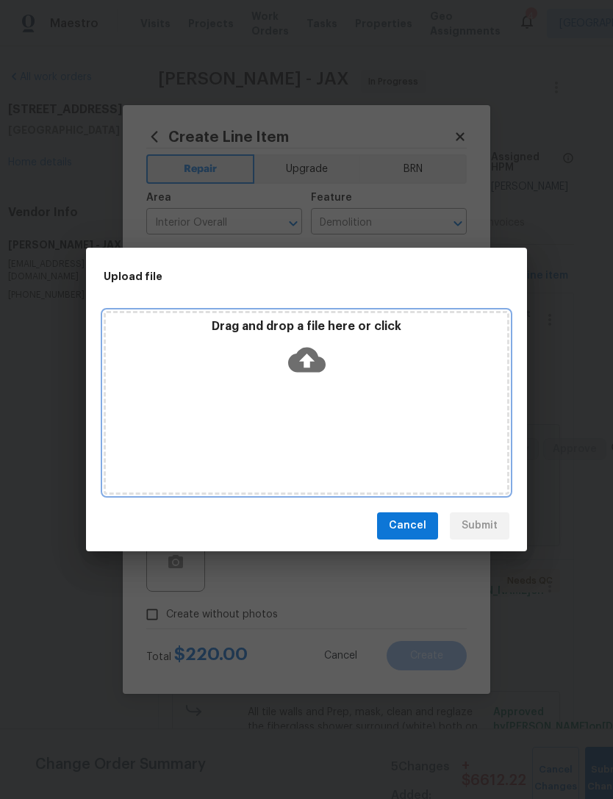
click at [315, 363] on icon at bounding box center [307, 359] width 38 height 25
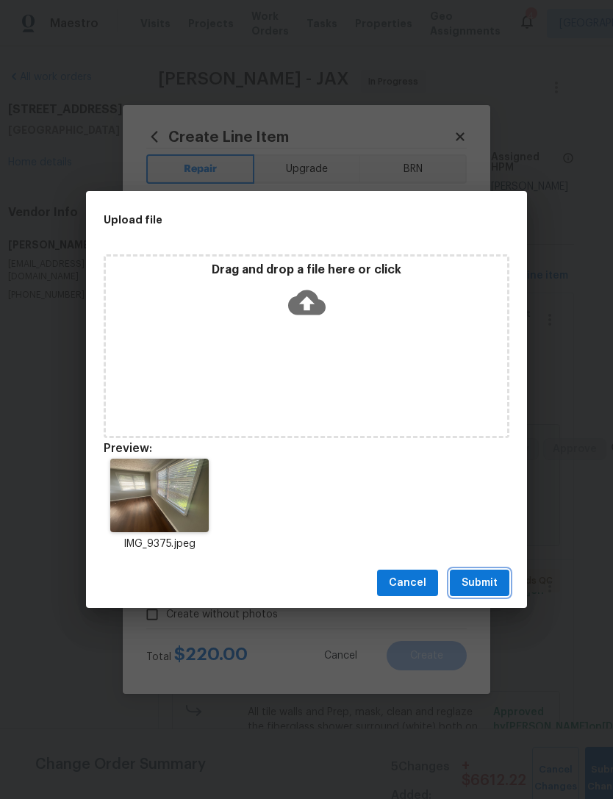
click at [485, 583] on span "Submit" at bounding box center [480, 583] width 36 height 18
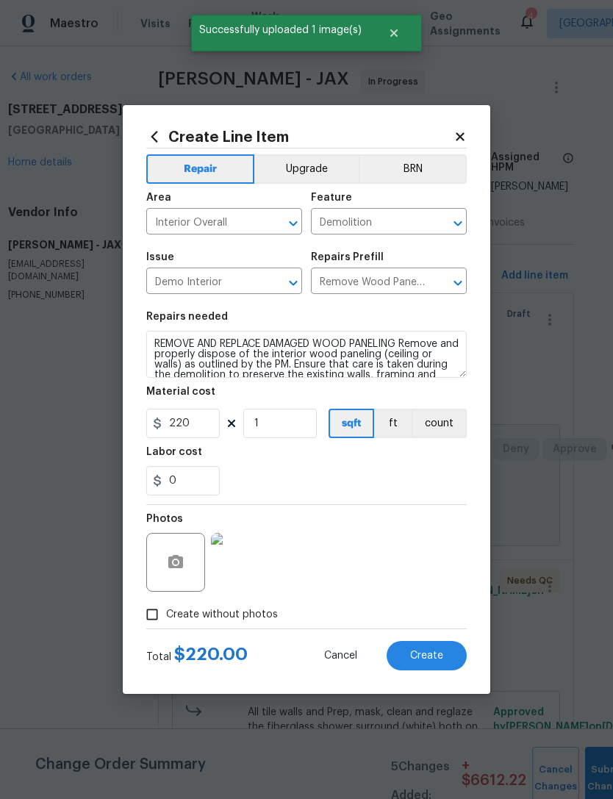
click at [427, 660] on span "Create" at bounding box center [426, 656] width 33 height 11
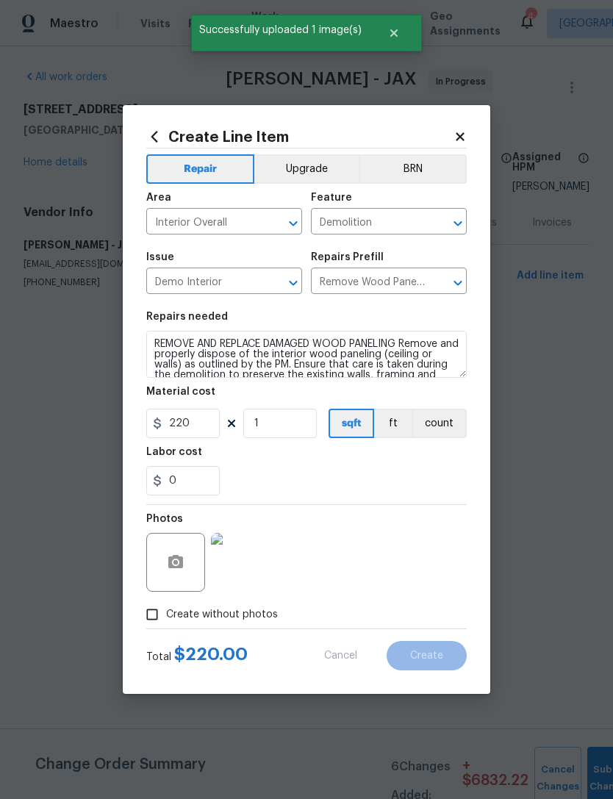
scroll to position [0, 0]
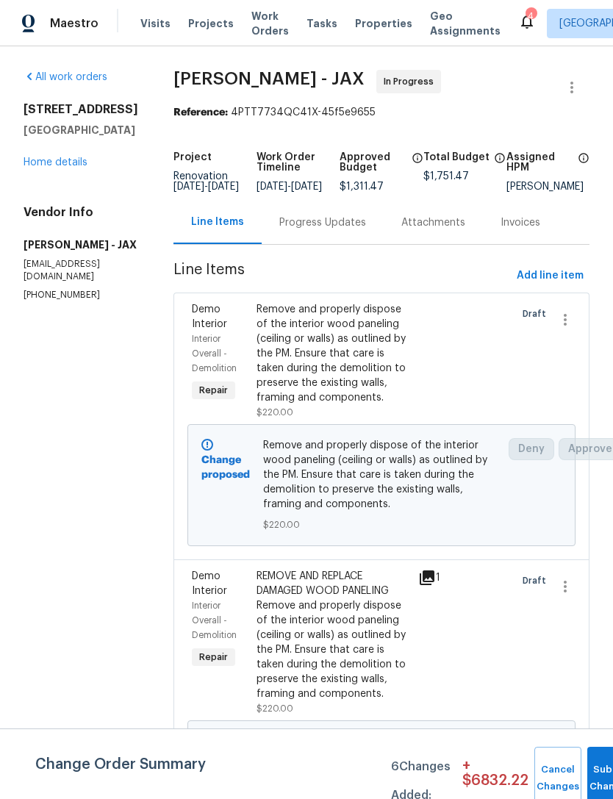
click at [49, 160] on link "Home details" at bounding box center [56, 162] width 64 height 10
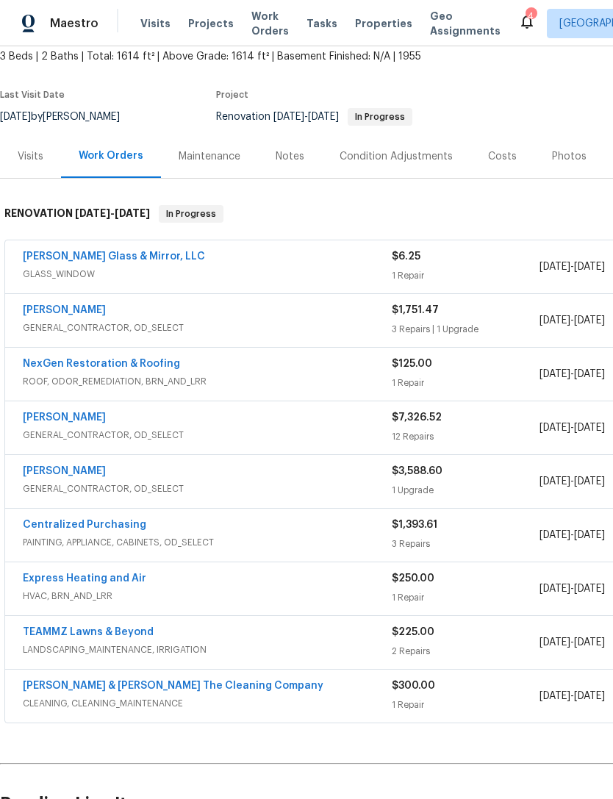
scroll to position [88, 0]
click at [173, 418] on div "Eric Hernandez" at bounding box center [207, 419] width 369 height 18
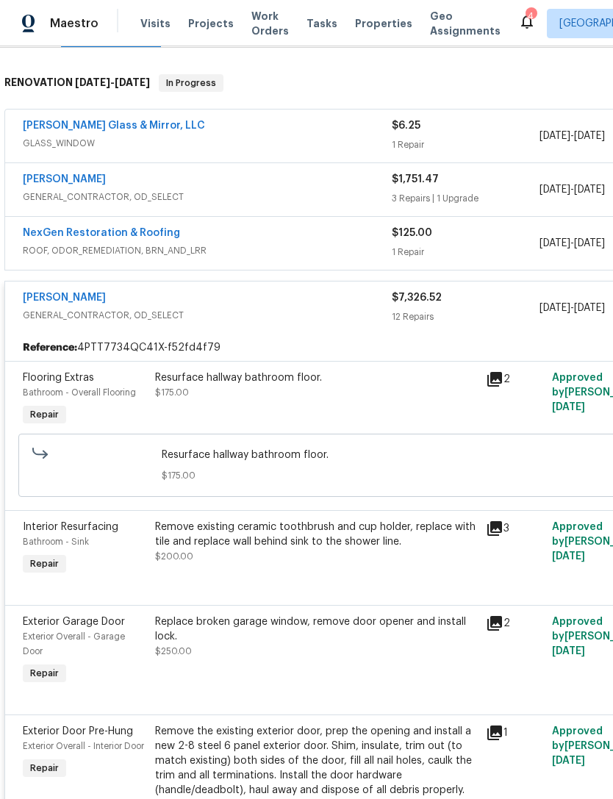
scroll to position [186, 0]
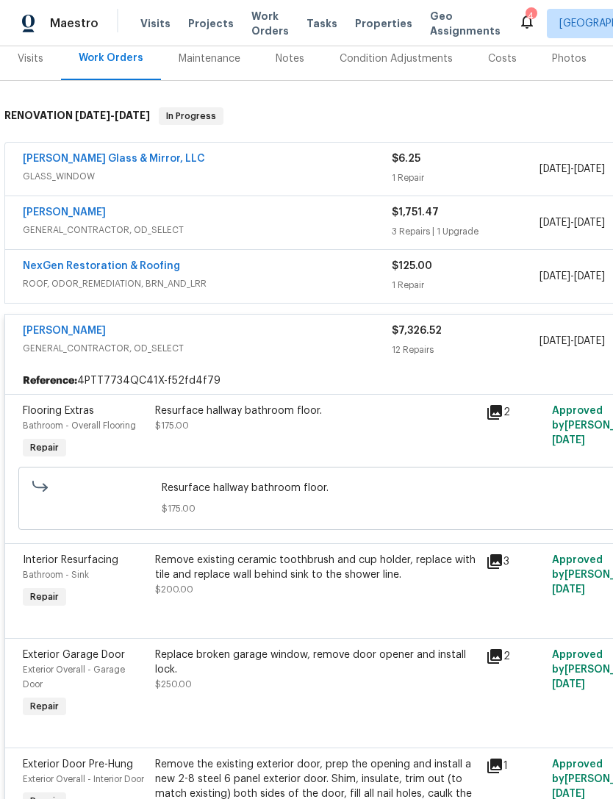
click at [316, 340] on div "Eric Hernandez" at bounding box center [207, 333] width 369 height 18
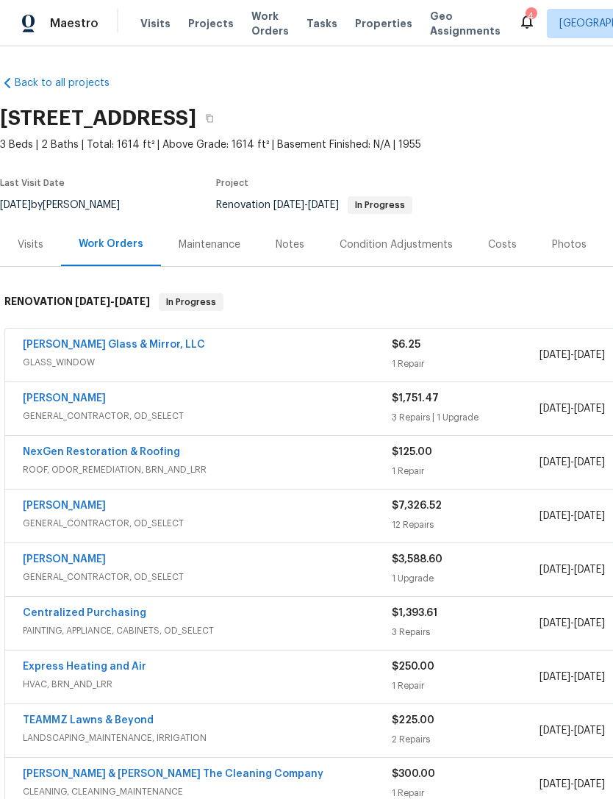
scroll to position [0, 0]
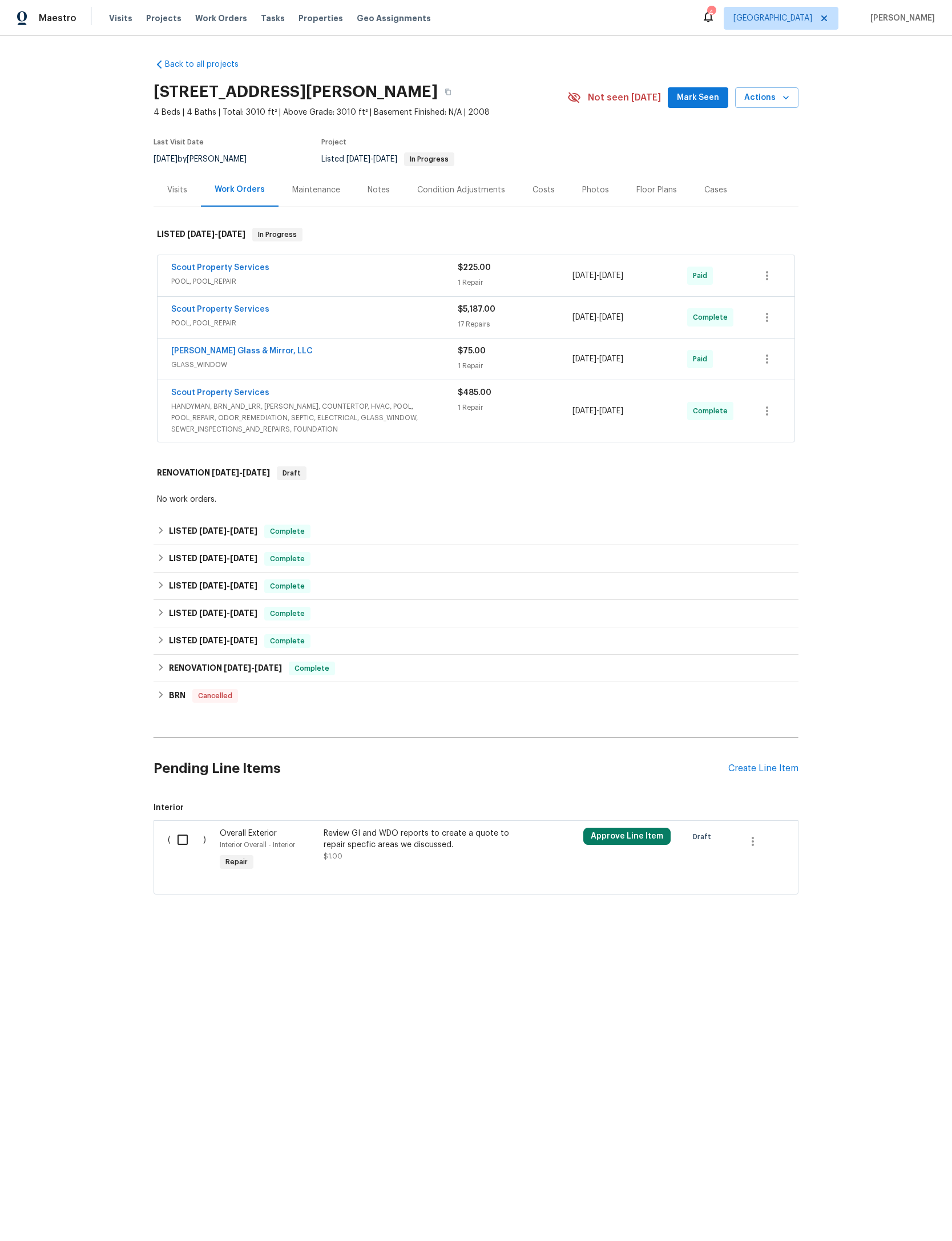
scroll to position [0, 73]
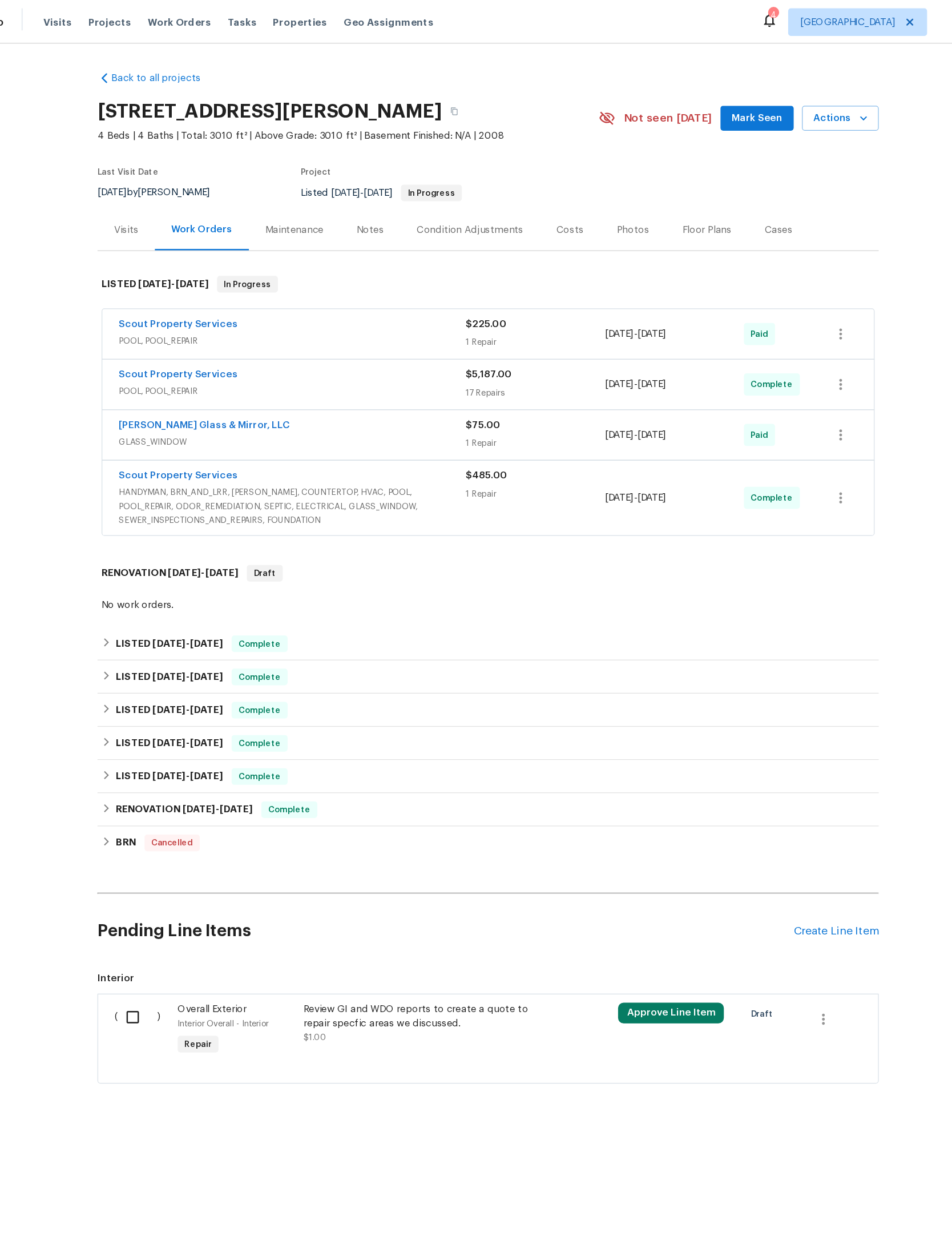
click at [728, 774] on div "Create Line Item" at bounding box center [763, 768] width 70 height 11
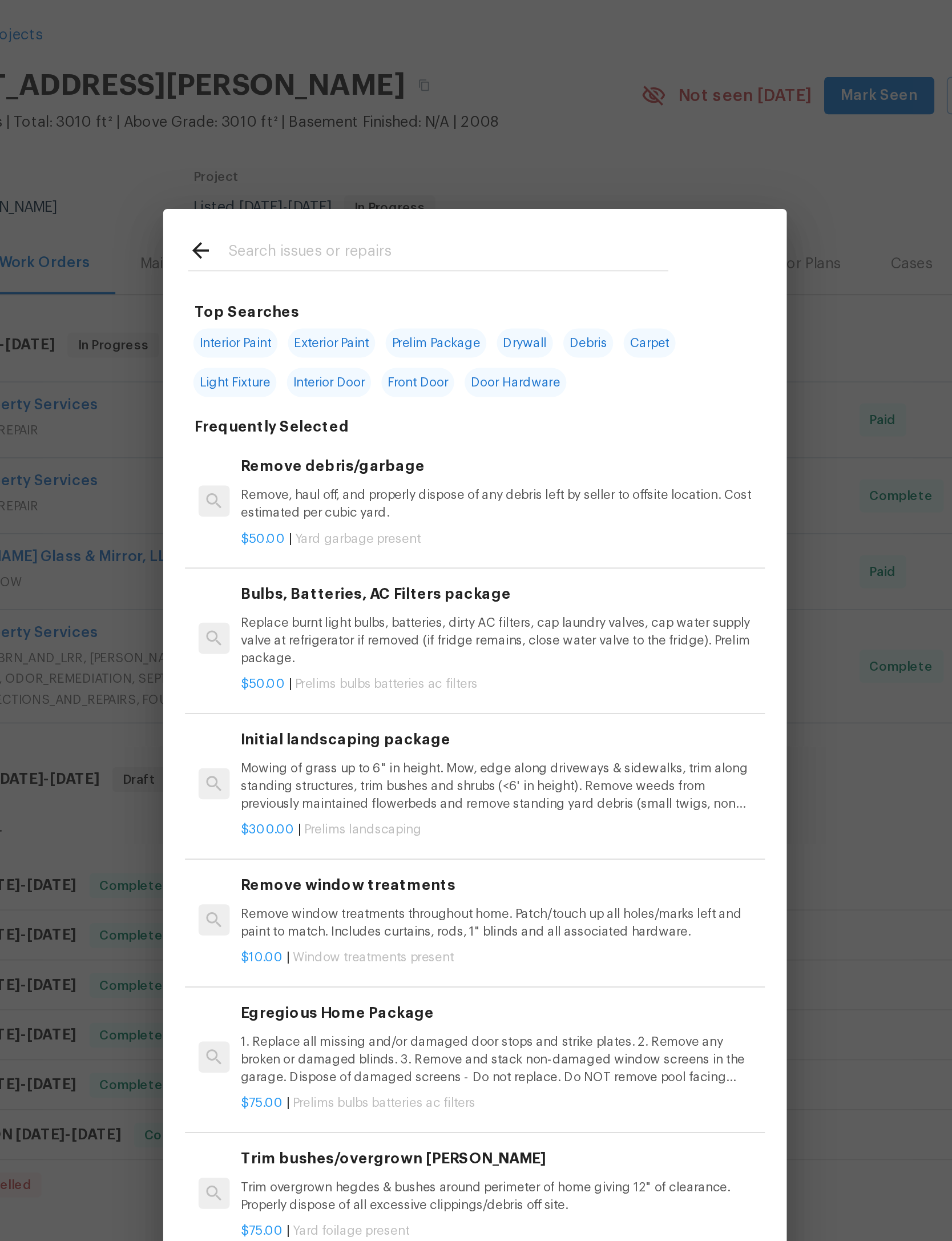
click at [340, 176] on input "text" at bounding box center [461, 185] width 242 height 17
type input "Counter"
